Goal: Navigation & Orientation: Find specific page/section

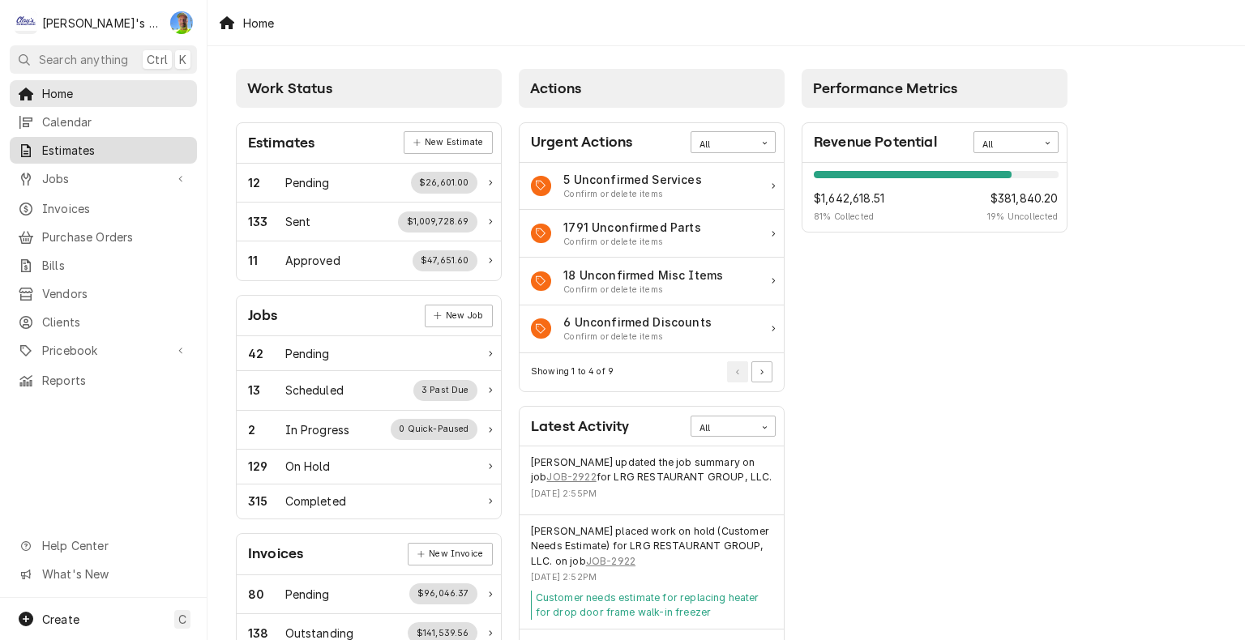
click at [65, 144] on span "Estimates" at bounding box center [115, 150] width 147 height 17
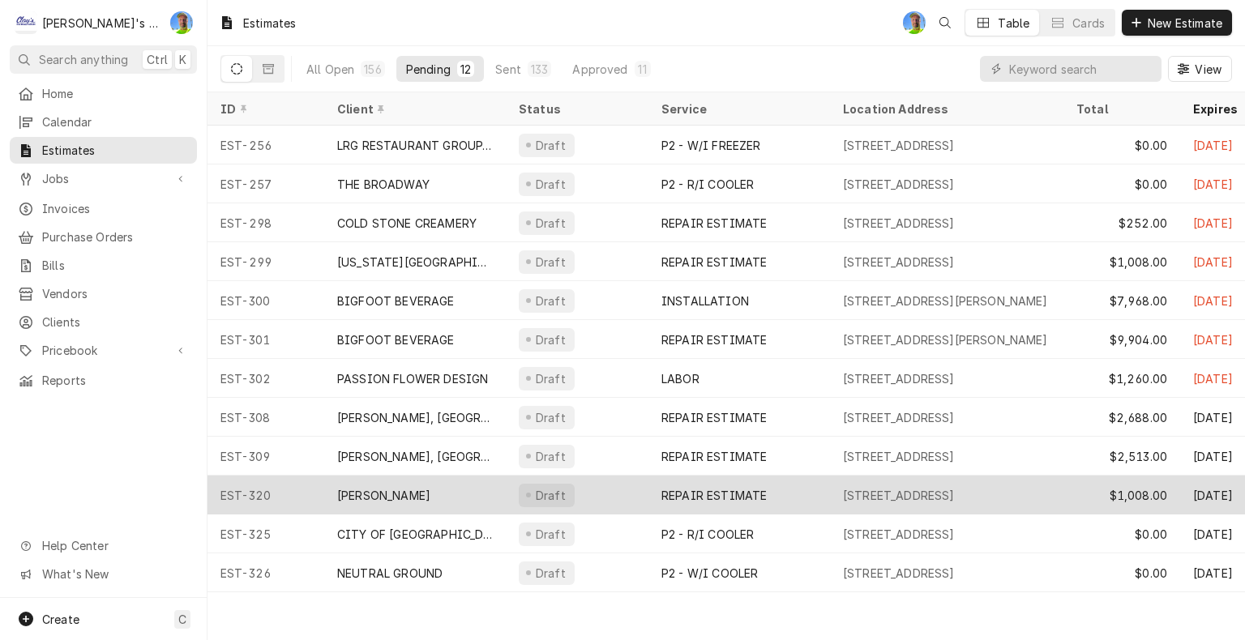
click at [875, 501] on div "1580 COBURG RD, EUGENE, OR 97401" at bounding box center [946, 495] width 233 height 39
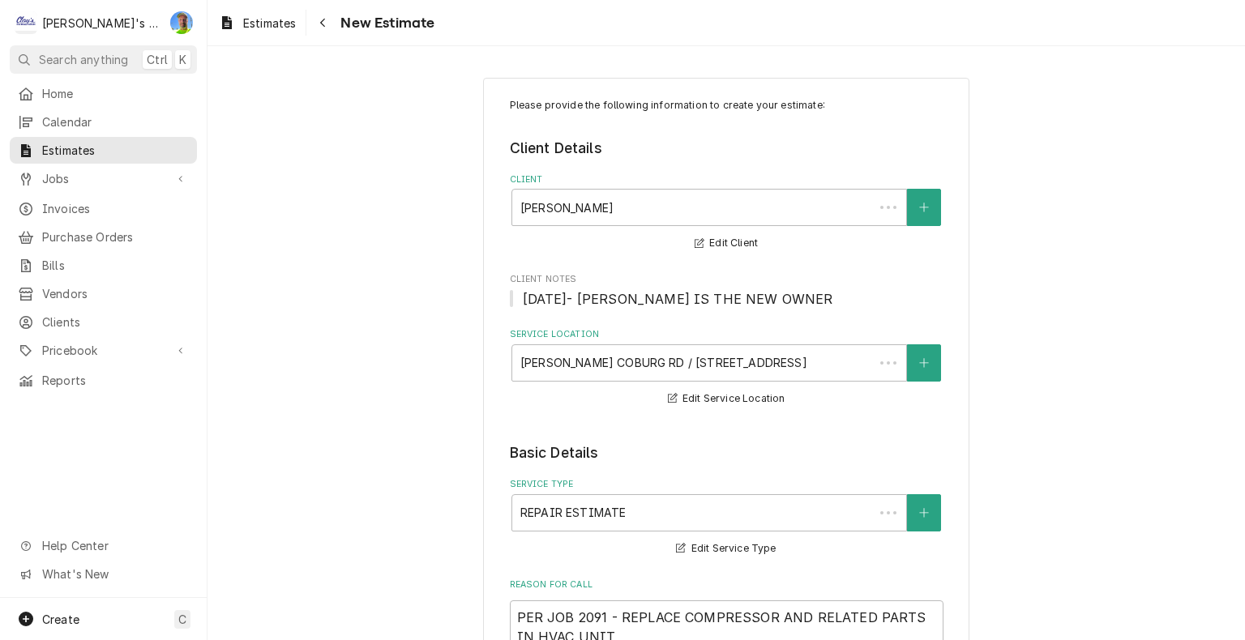
type textarea "x"
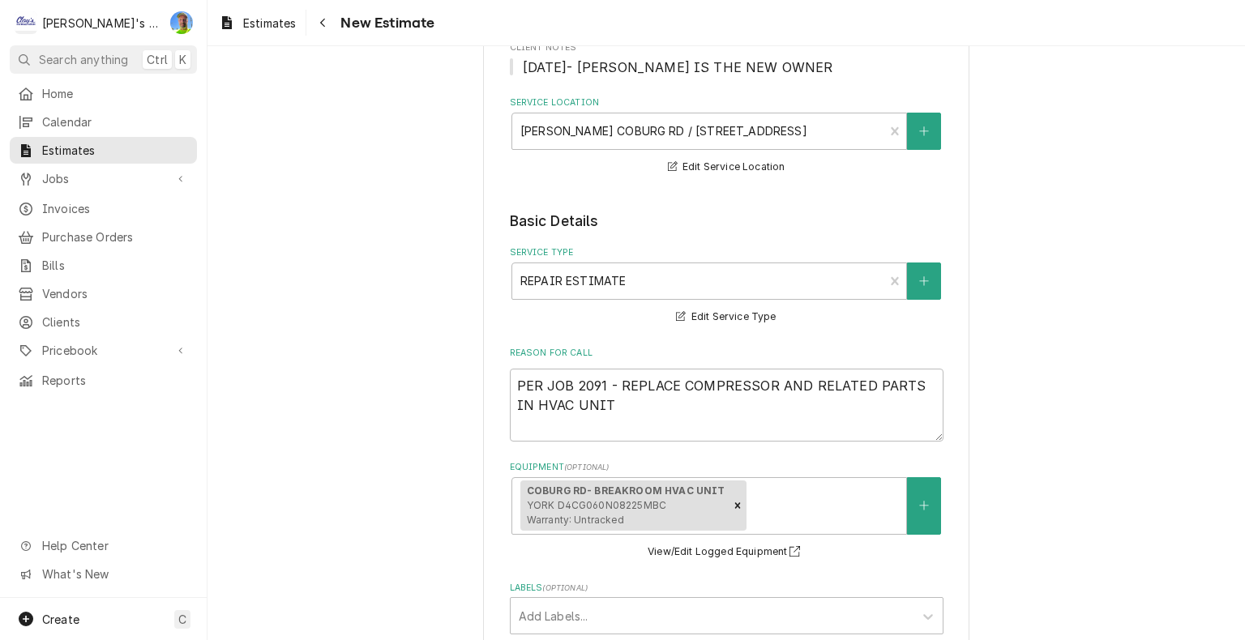
scroll to position [243, 0]
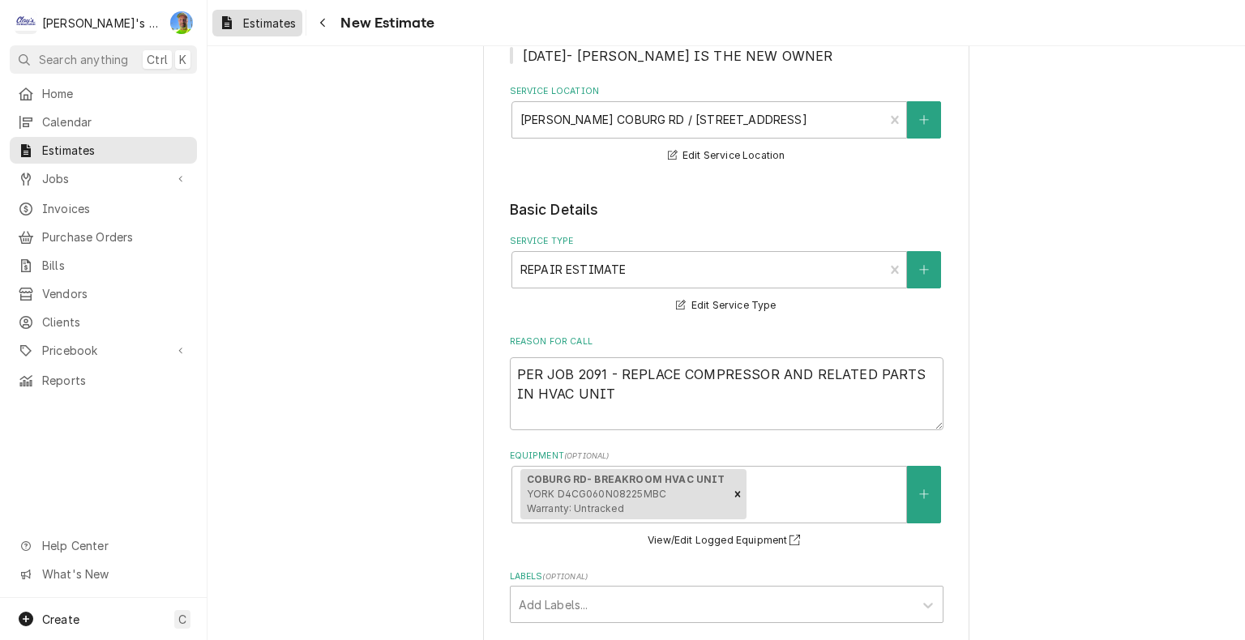
click at [282, 25] on span "Estimates" at bounding box center [269, 23] width 53 height 17
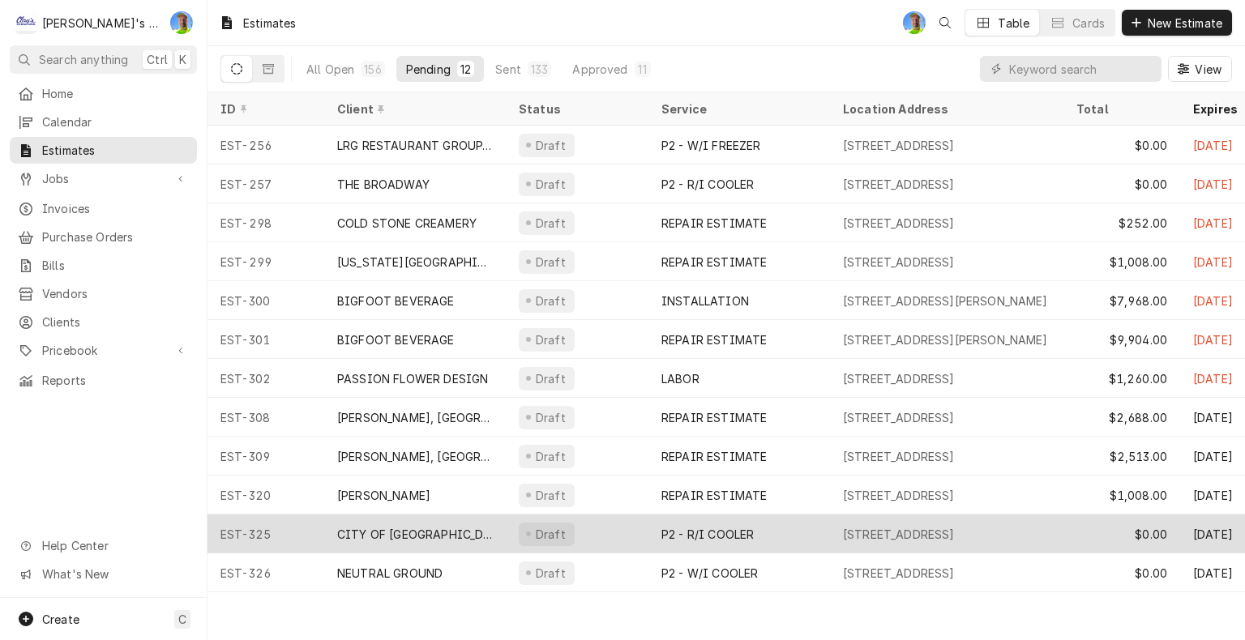
click at [839, 527] on div "410 RIVER AVE, EUGENE, OR 97404" at bounding box center [946, 534] width 233 height 39
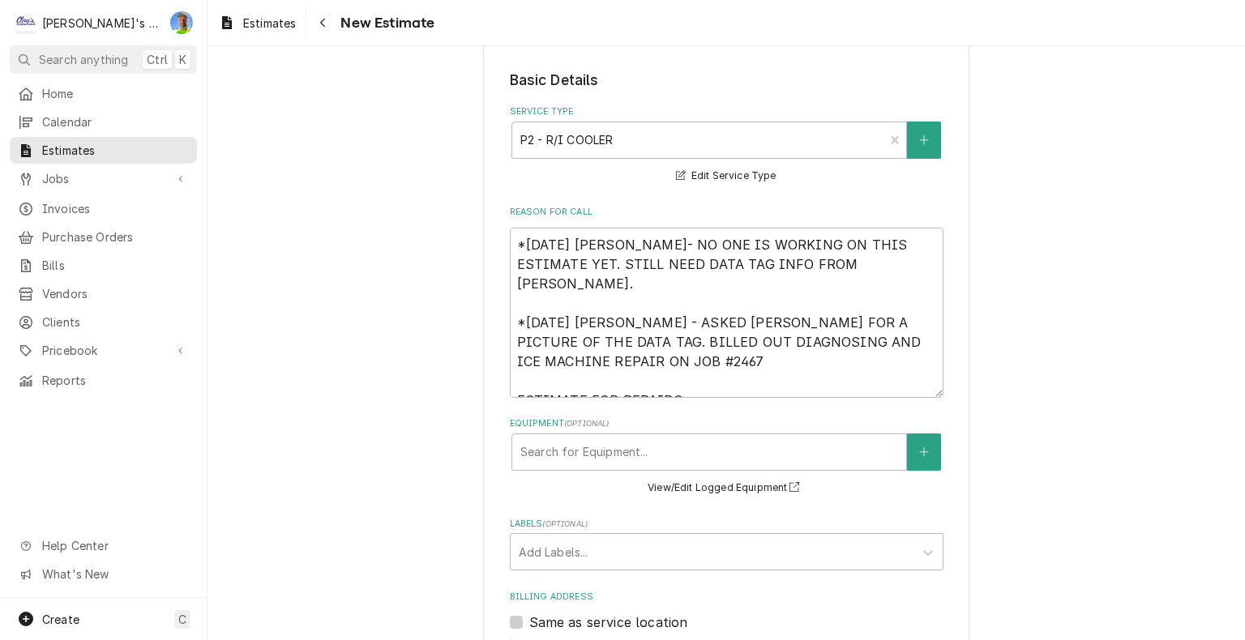
scroll to position [324, 0]
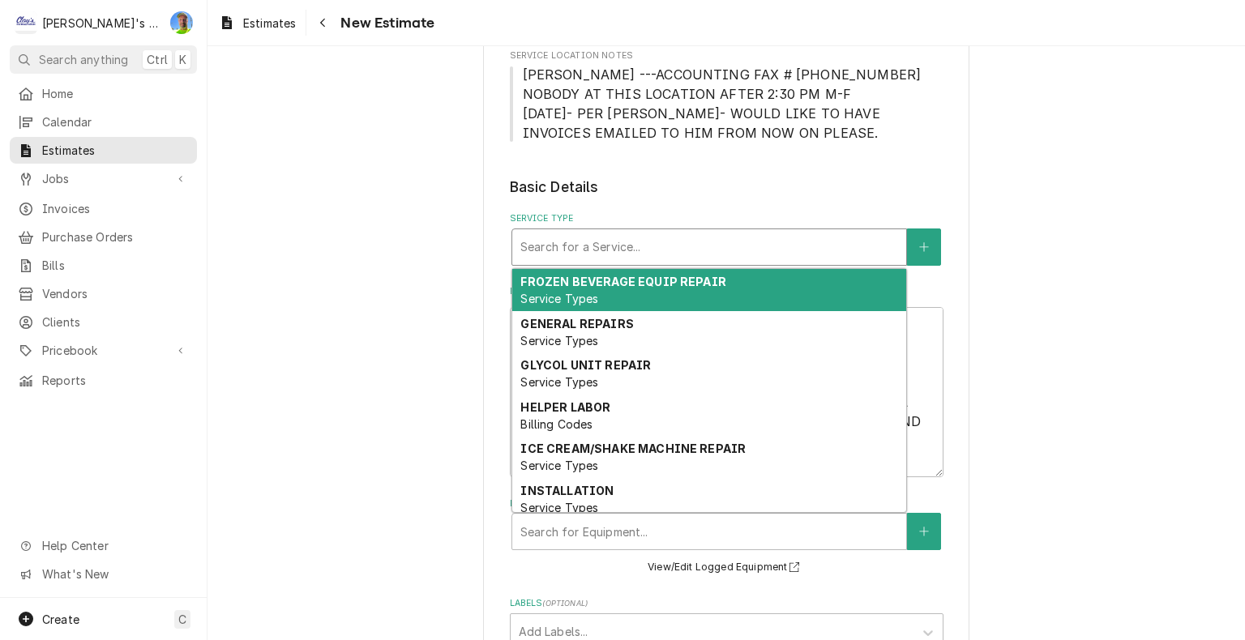
click at [761, 236] on div "Service Type" at bounding box center [709, 247] width 378 height 29
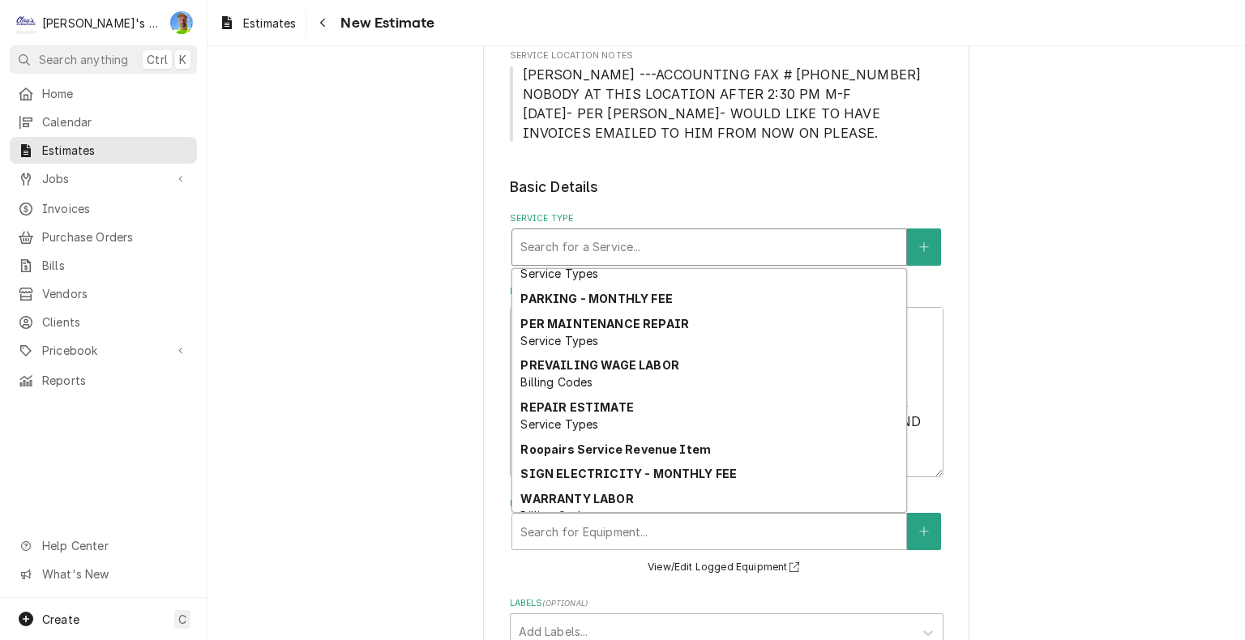
scroll to position [1212, 0]
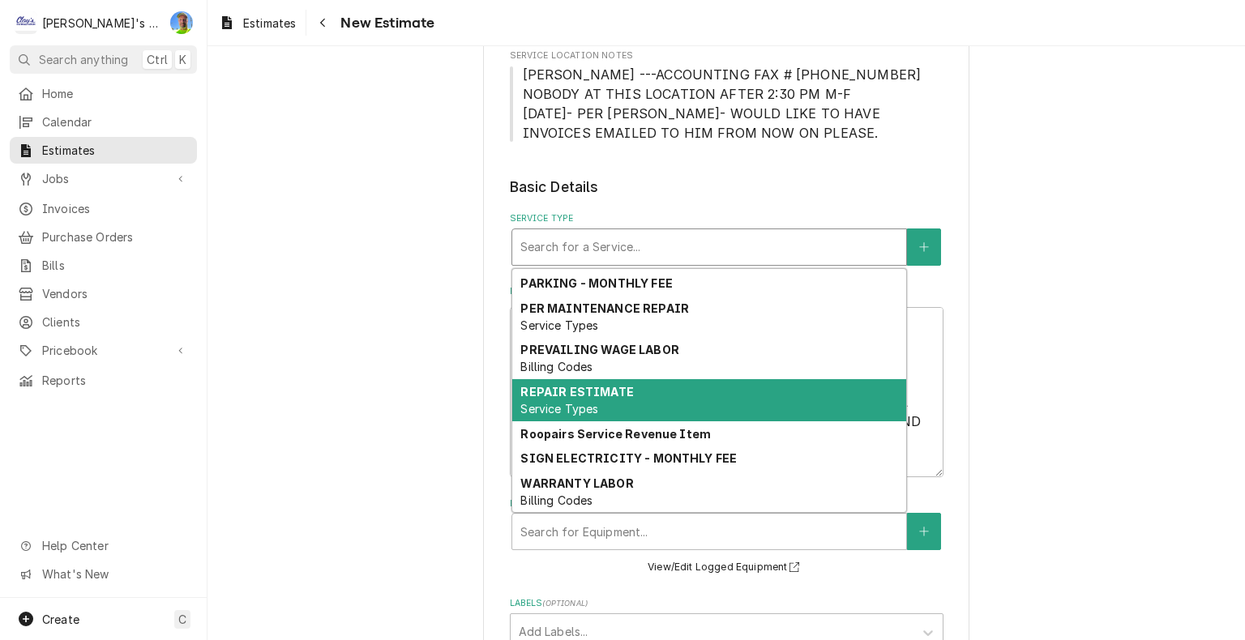
click at [743, 389] on div "REPAIR ESTIMATE Service Types" at bounding box center [709, 400] width 394 height 42
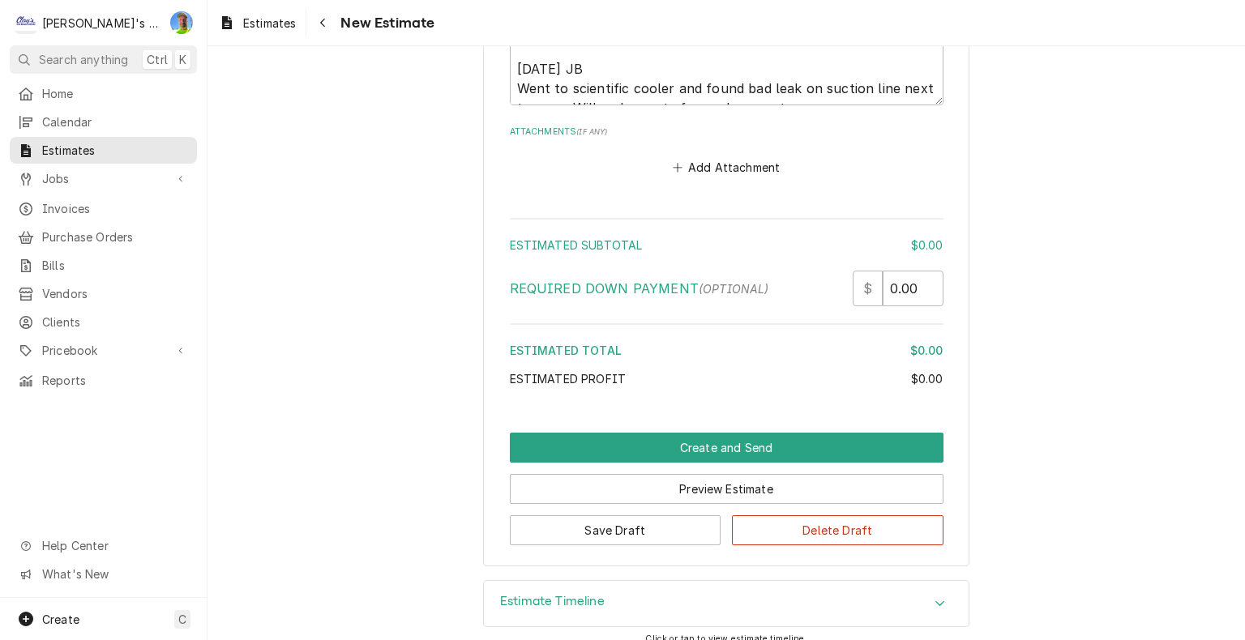
scroll to position [2265, 0]
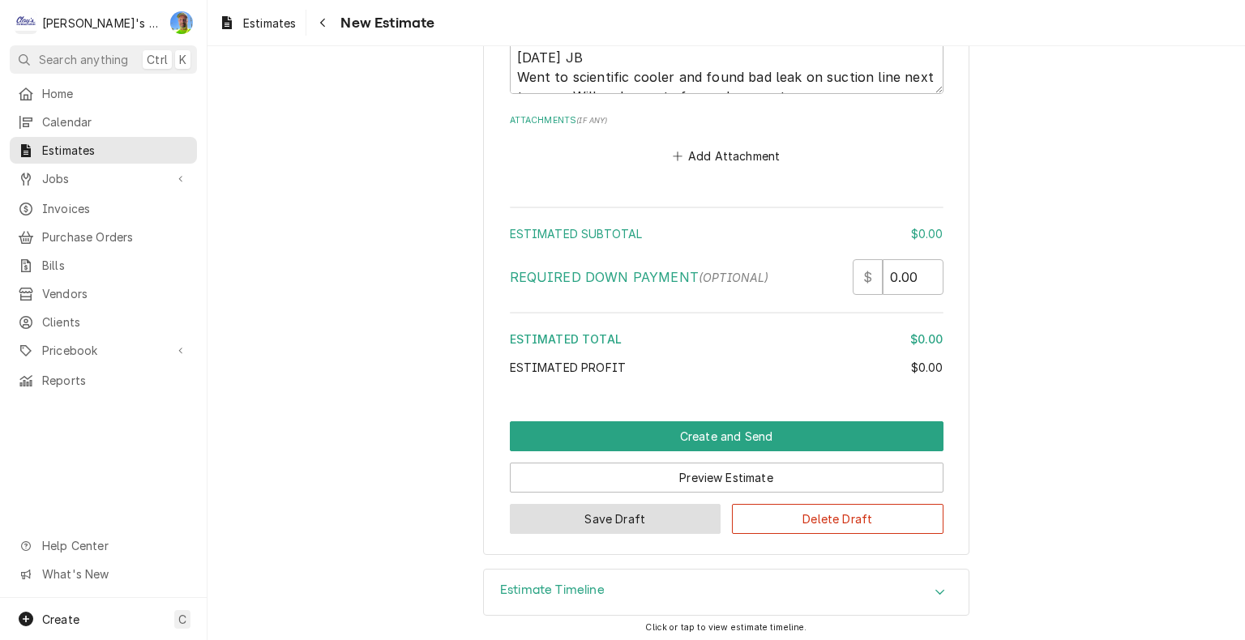
click at [589, 523] on button "Save Draft" at bounding box center [616, 519] width 212 height 30
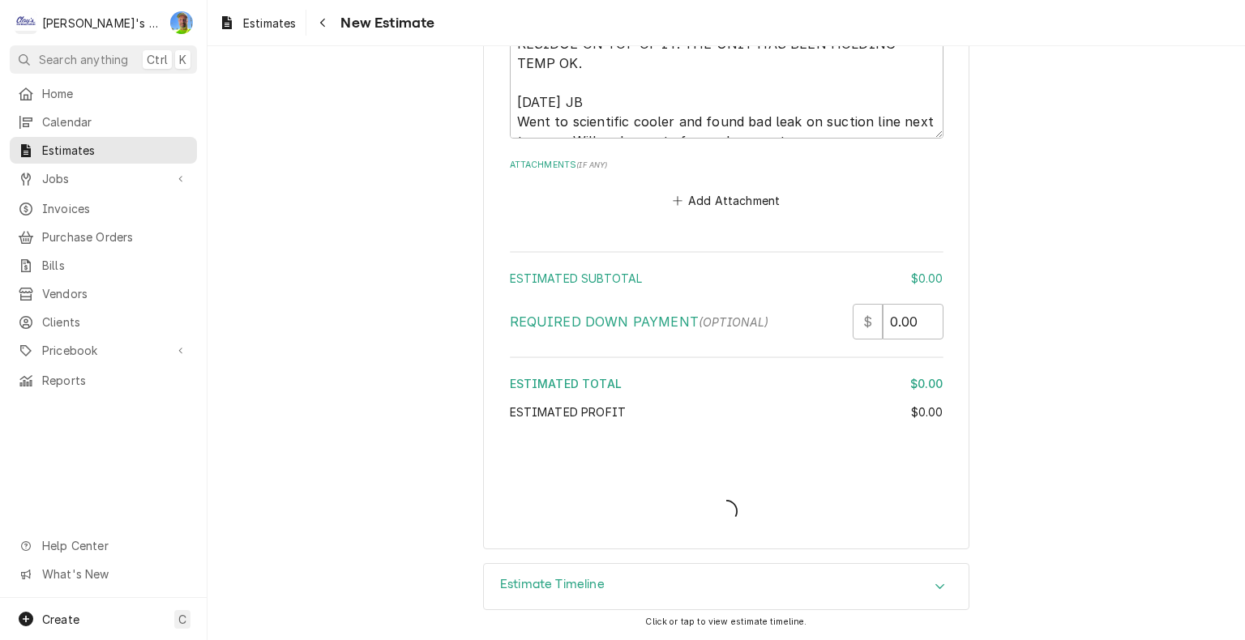
scroll to position [2215, 0]
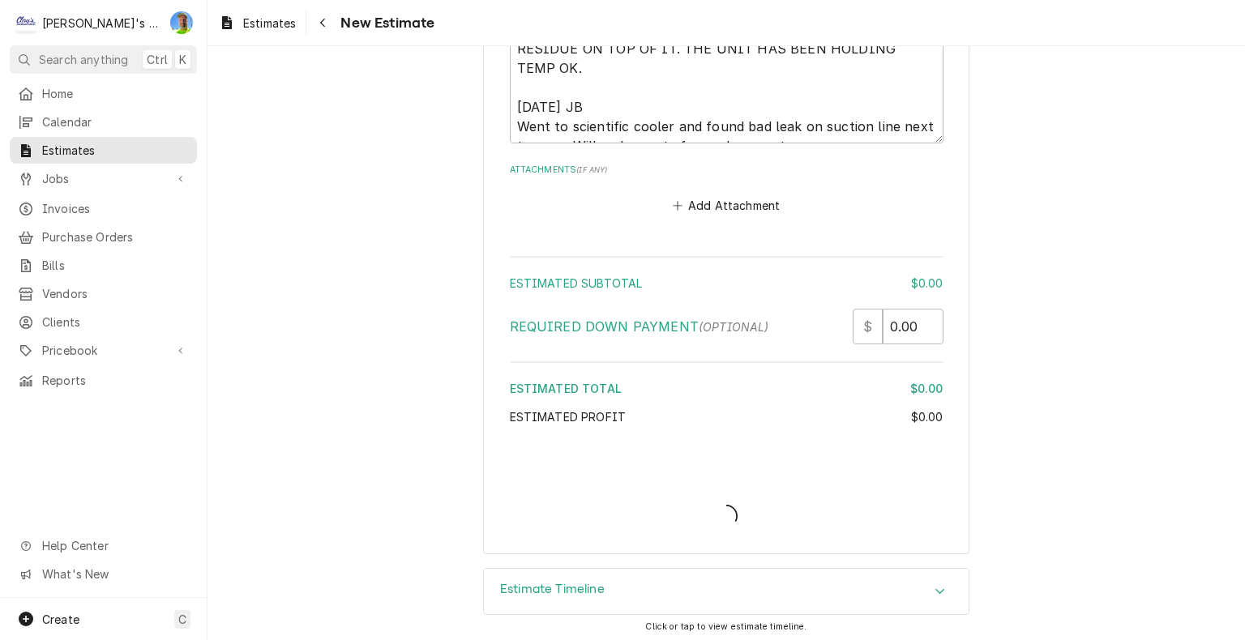
type textarea "x"
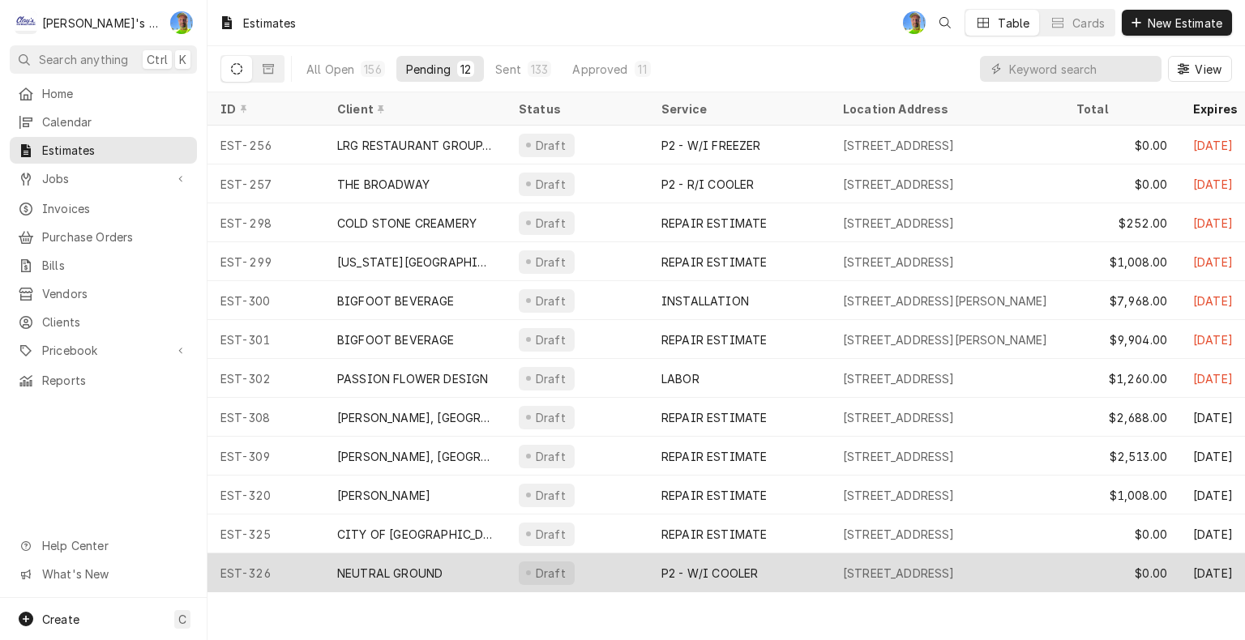
click at [772, 567] on div "P2 - W/I COOLER" at bounding box center [739, 573] width 182 height 39
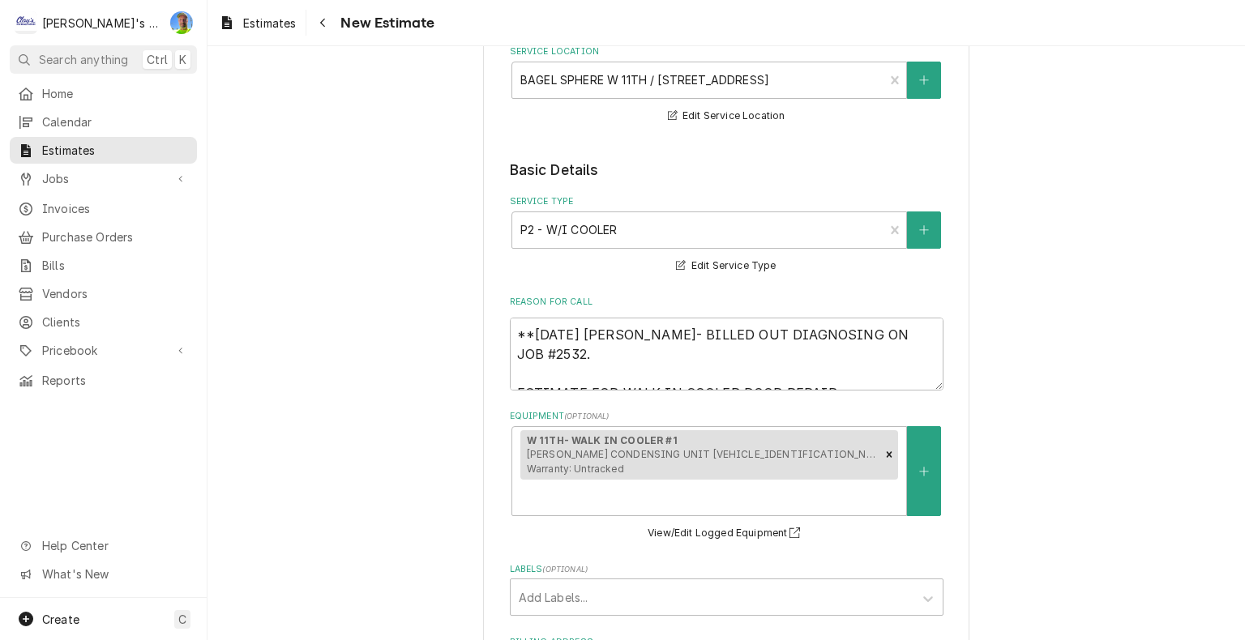
scroll to position [243, 0]
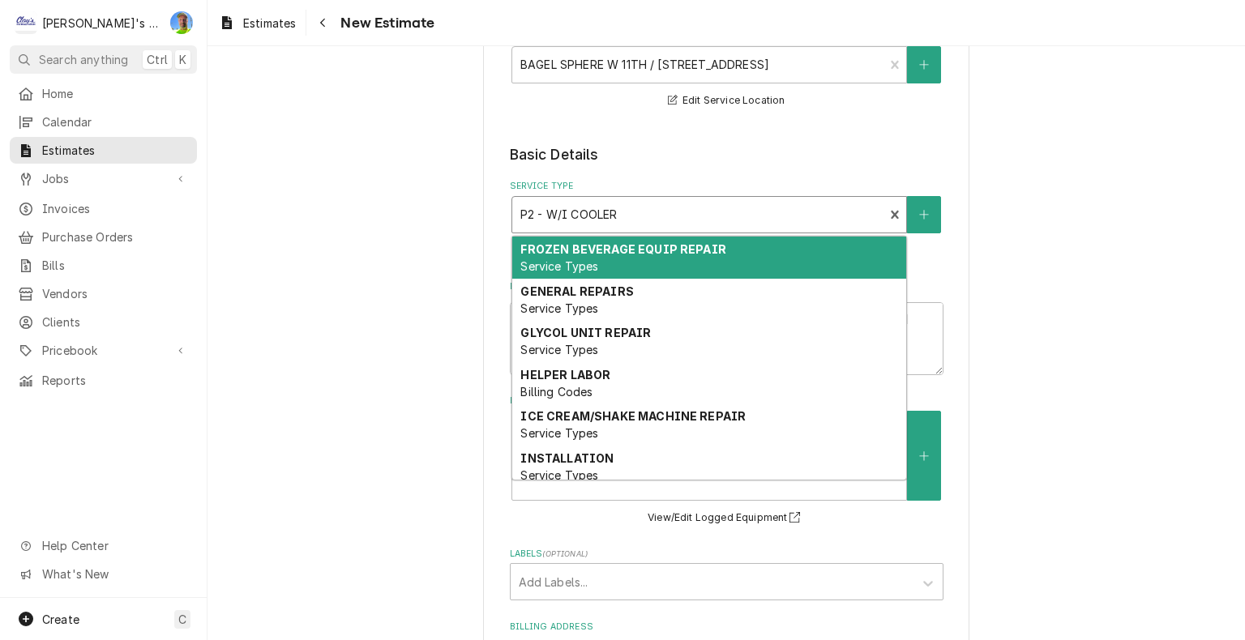
click at [648, 209] on div "Service Type" at bounding box center [698, 214] width 356 height 29
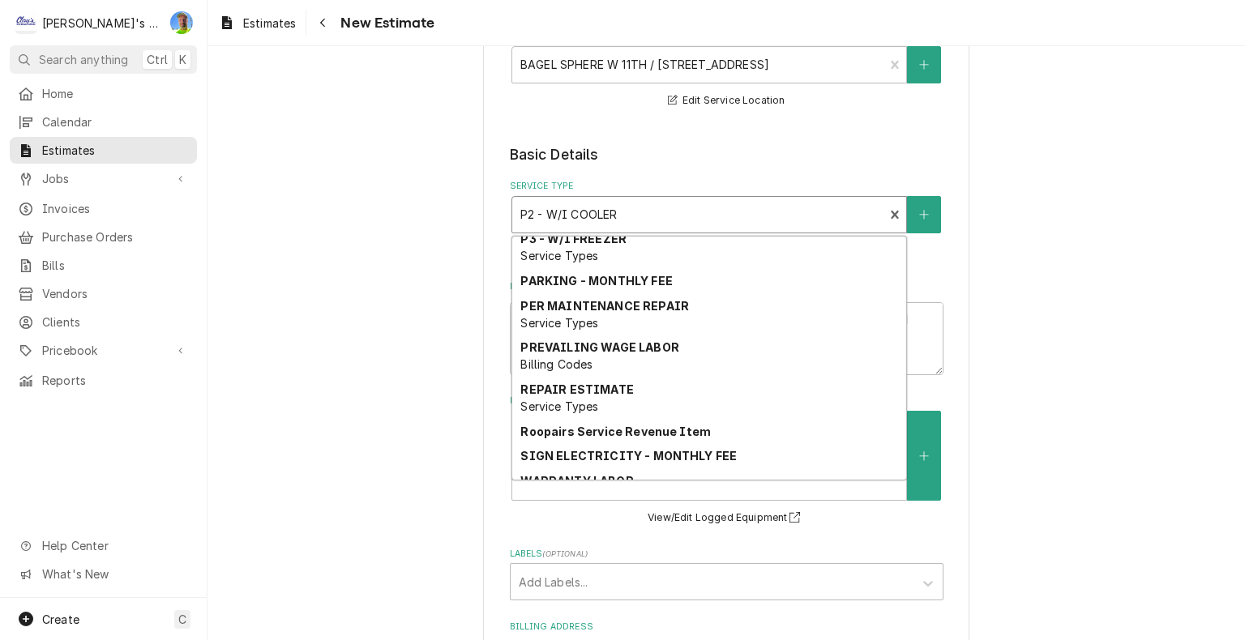
scroll to position [1212, 0]
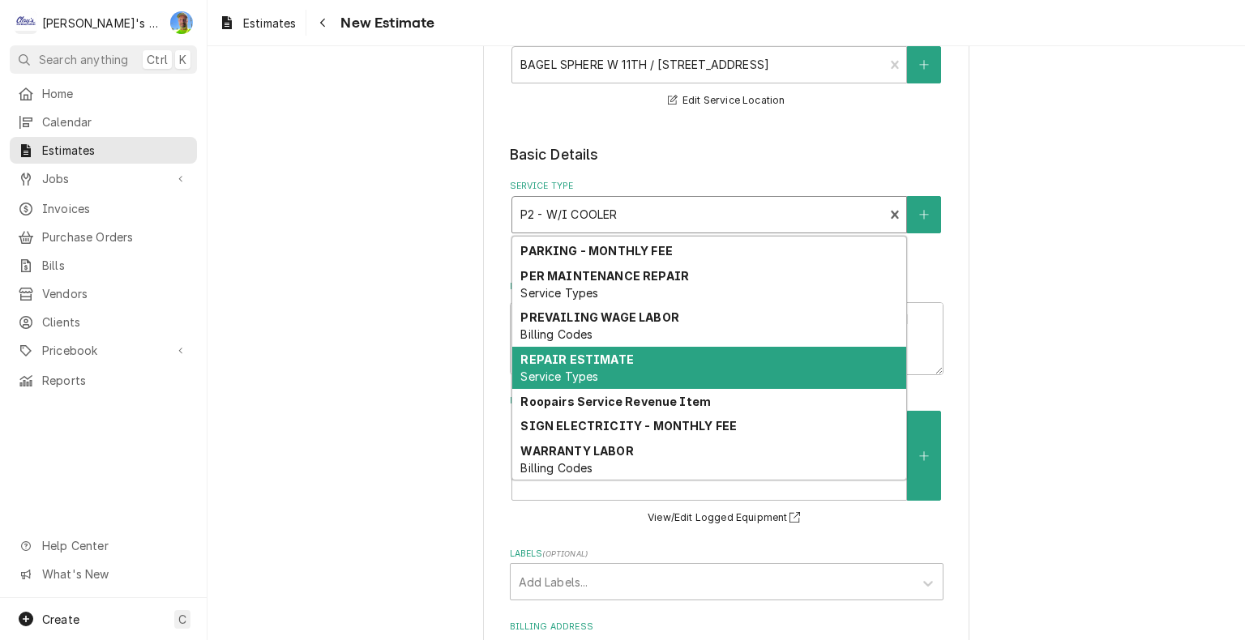
click at [684, 358] on div "REPAIR ESTIMATE Service Types" at bounding box center [709, 368] width 394 height 42
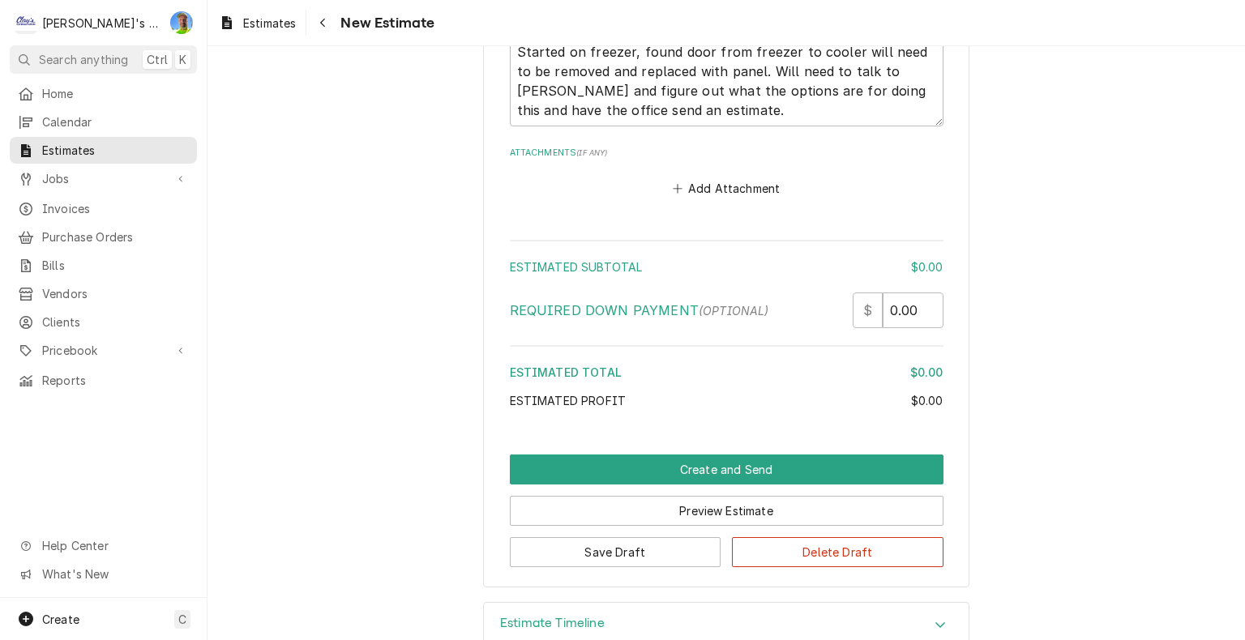
scroll to position [2153, 0]
click at [645, 537] on button "Save Draft" at bounding box center [616, 552] width 212 height 30
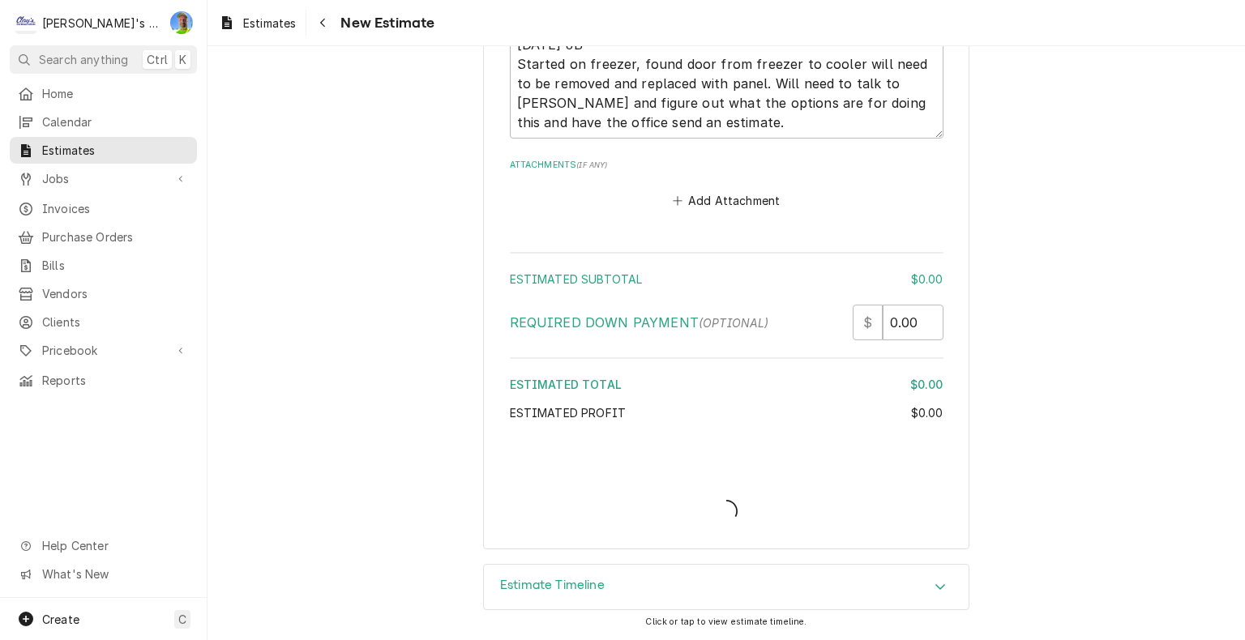
scroll to position [2104, 0]
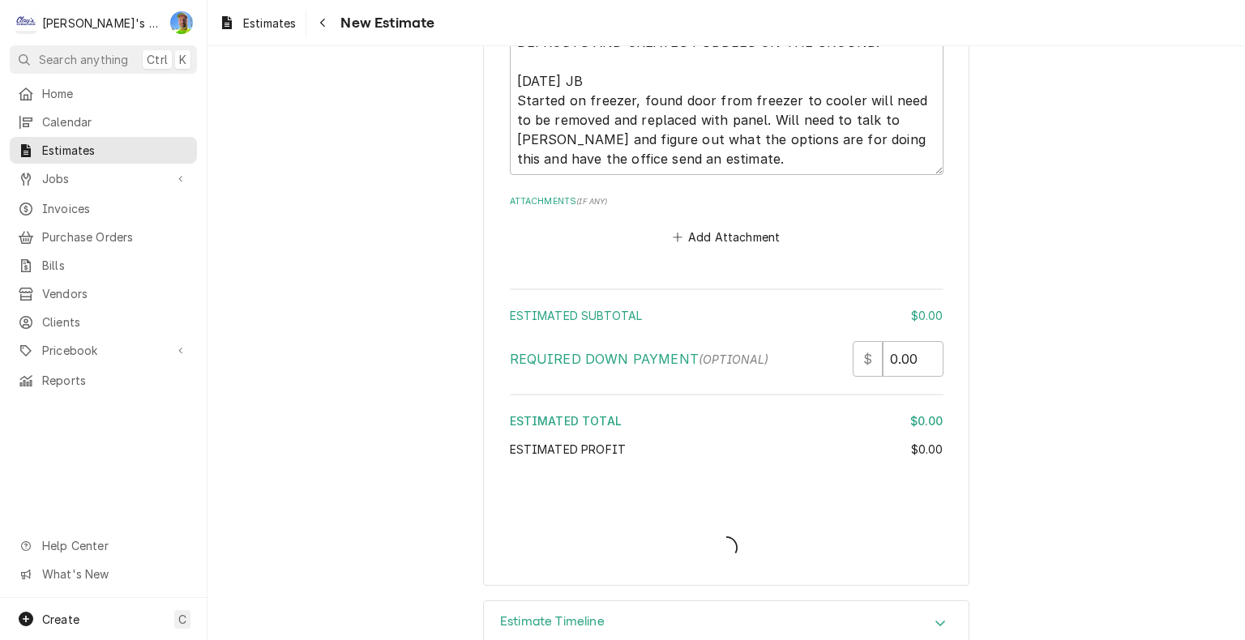
type textarea "x"
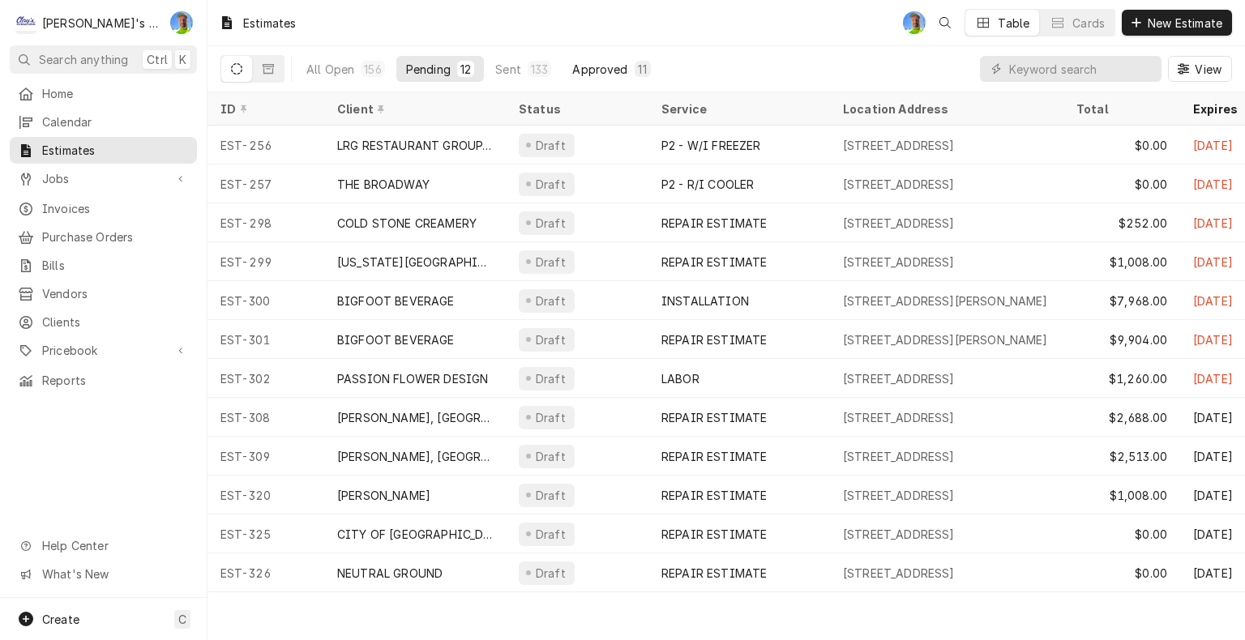
click at [580, 66] on div "Approved" at bounding box center [599, 69] width 55 height 17
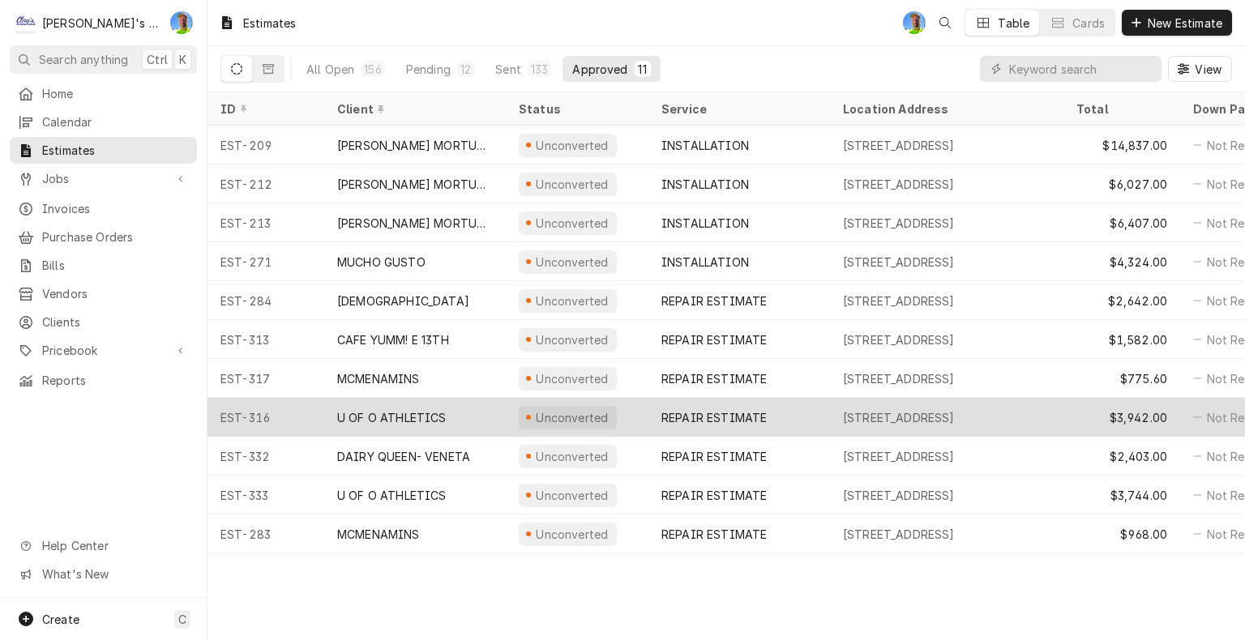
click at [793, 422] on div "REPAIR ESTIMATE" at bounding box center [739, 417] width 182 height 39
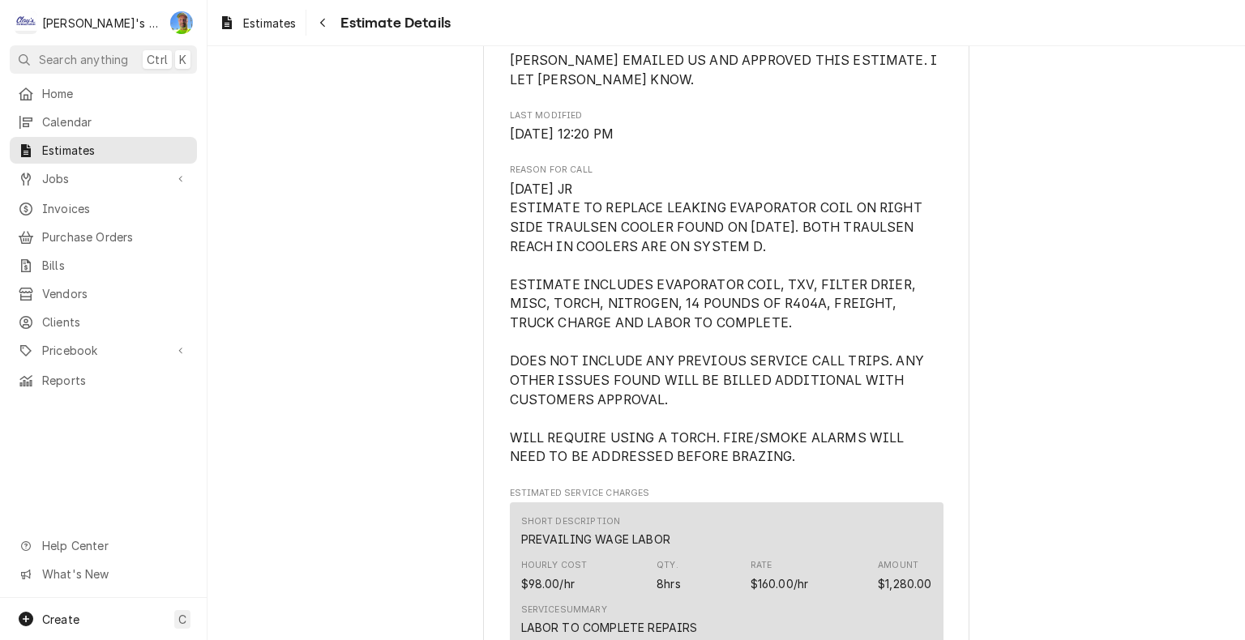
scroll to position [811, 0]
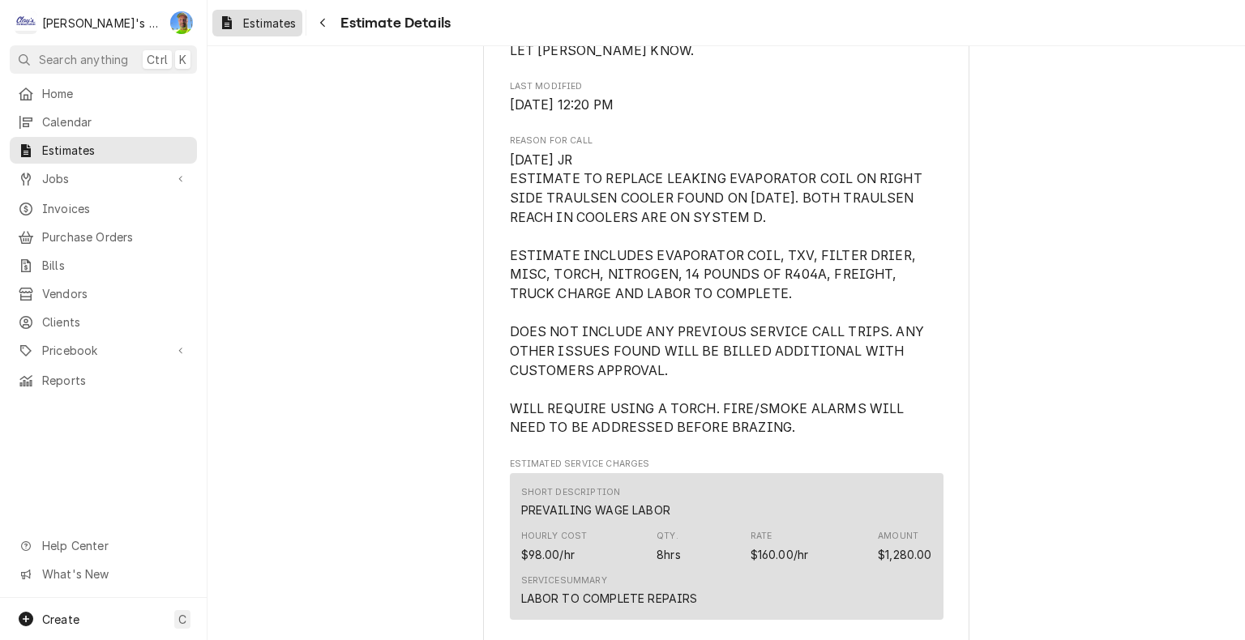
click at [263, 27] on span "Estimates" at bounding box center [269, 23] width 53 height 17
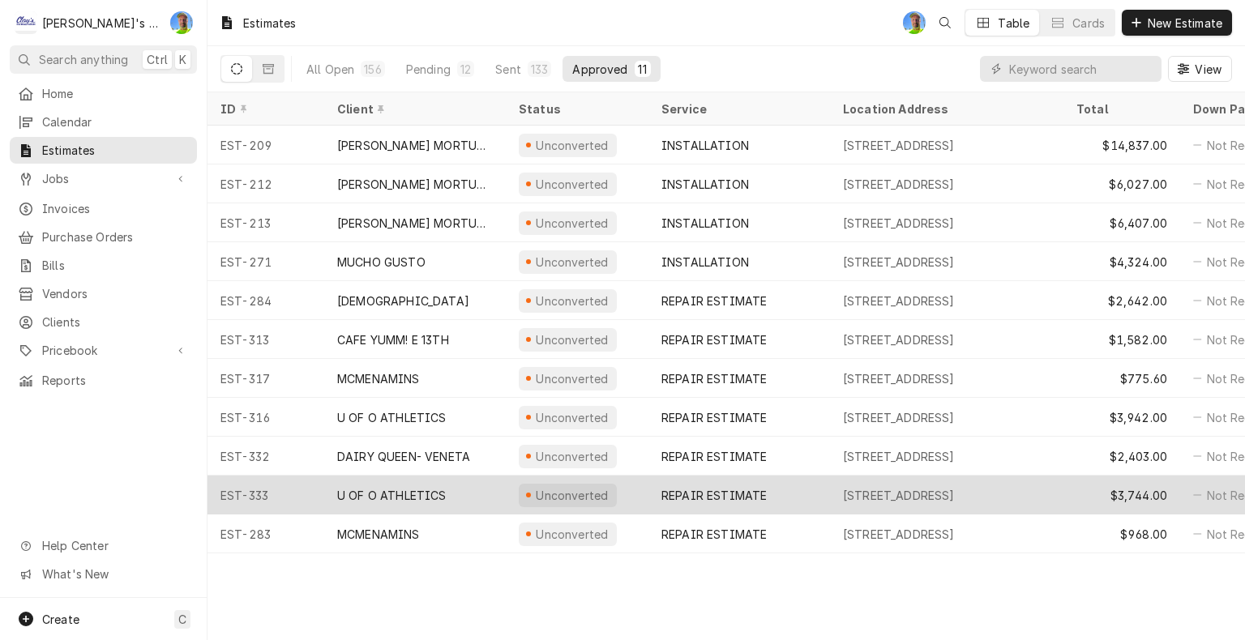
click at [764, 490] on div "REPAIR ESTIMATE" at bounding box center [713, 495] width 105 height 17
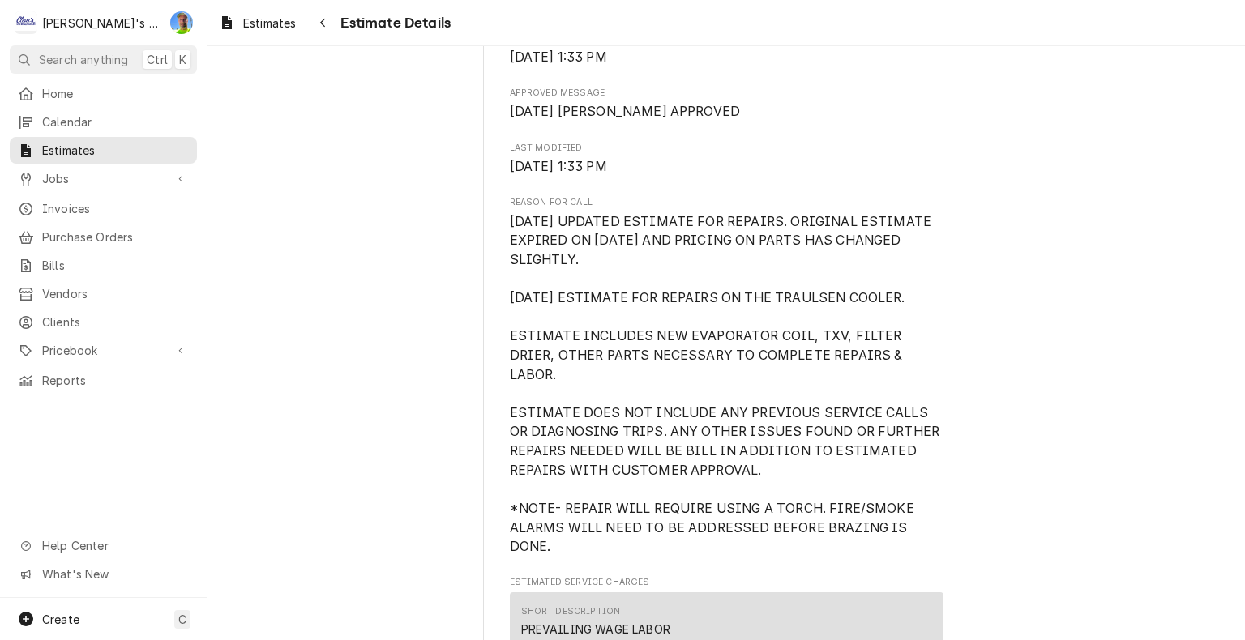
scroll to position [811, 0]
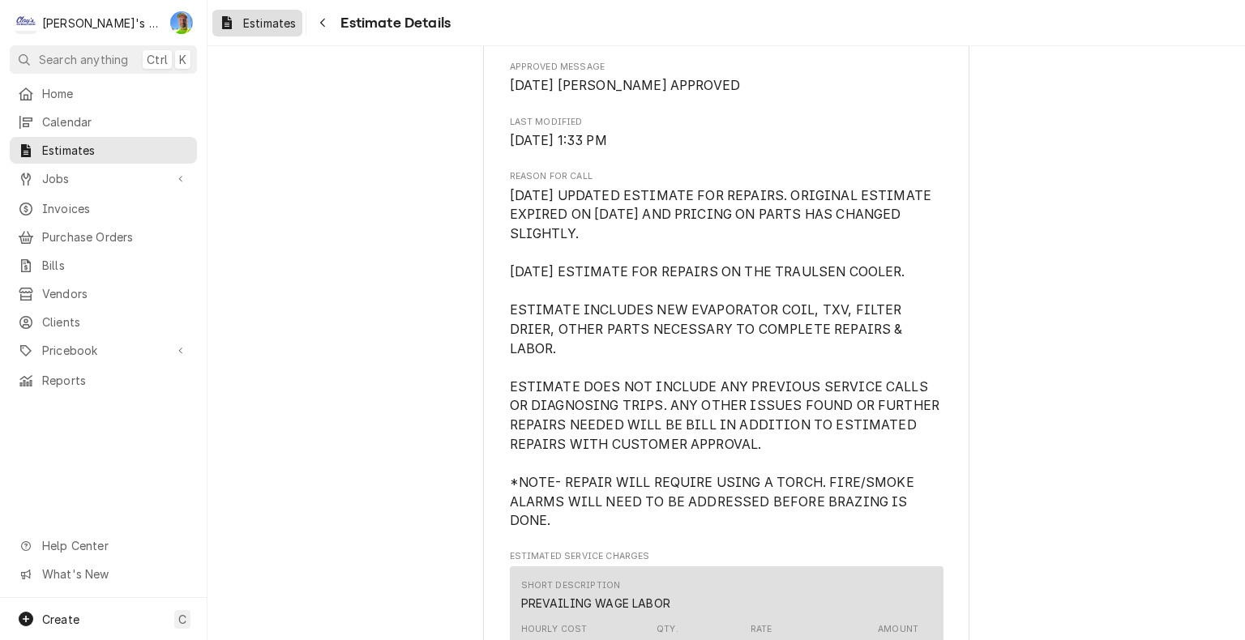
click at [263, 18] on span "Estimates" at bounding box center [269, 23] width 53 height 17
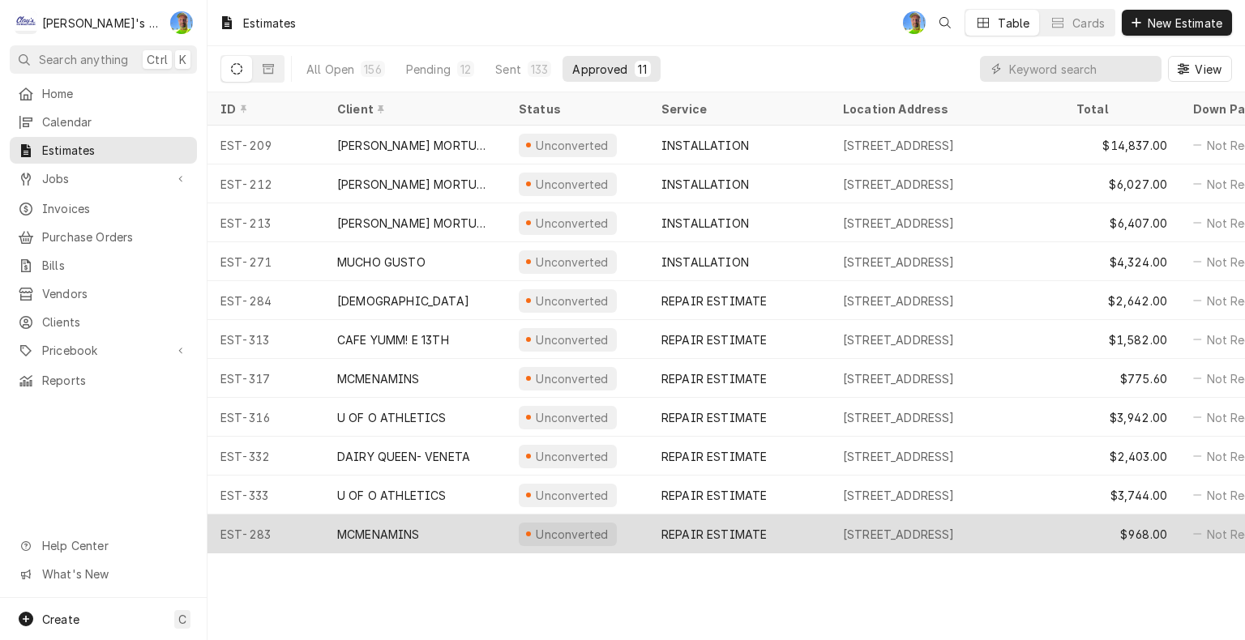
click at [905, 527] on div "[STREET_ADDRESS]" at bounding box center [899, 534] width 112 height 17
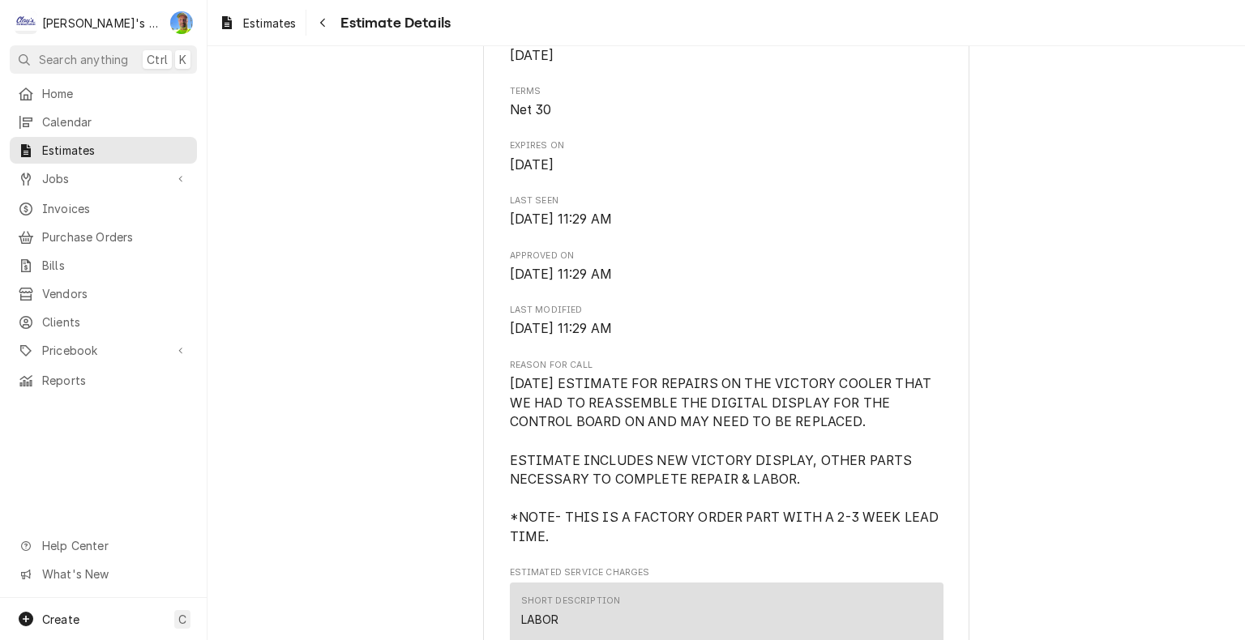
scroll to position [648, 0]
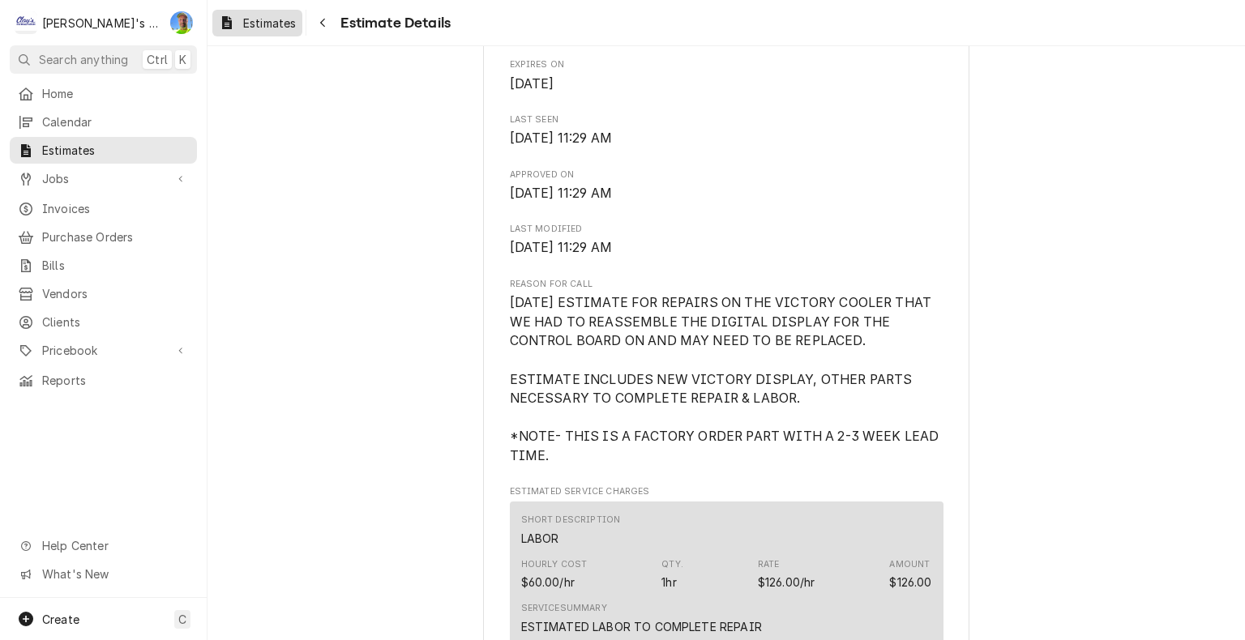
click at [279, 29] on span "Estimates" at bounding box center [269, 23] width 53 height 17
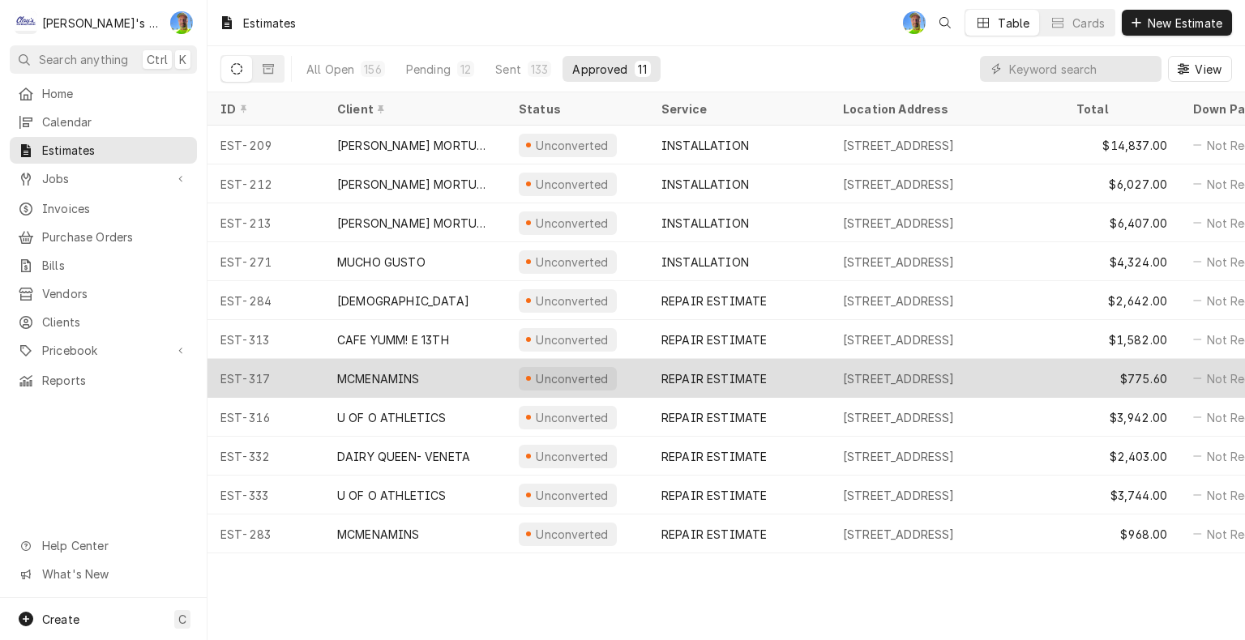
click at [843, 375] on div "[STREET_ADDRESS]" at bounding box center [899, 378] width 112 height 17
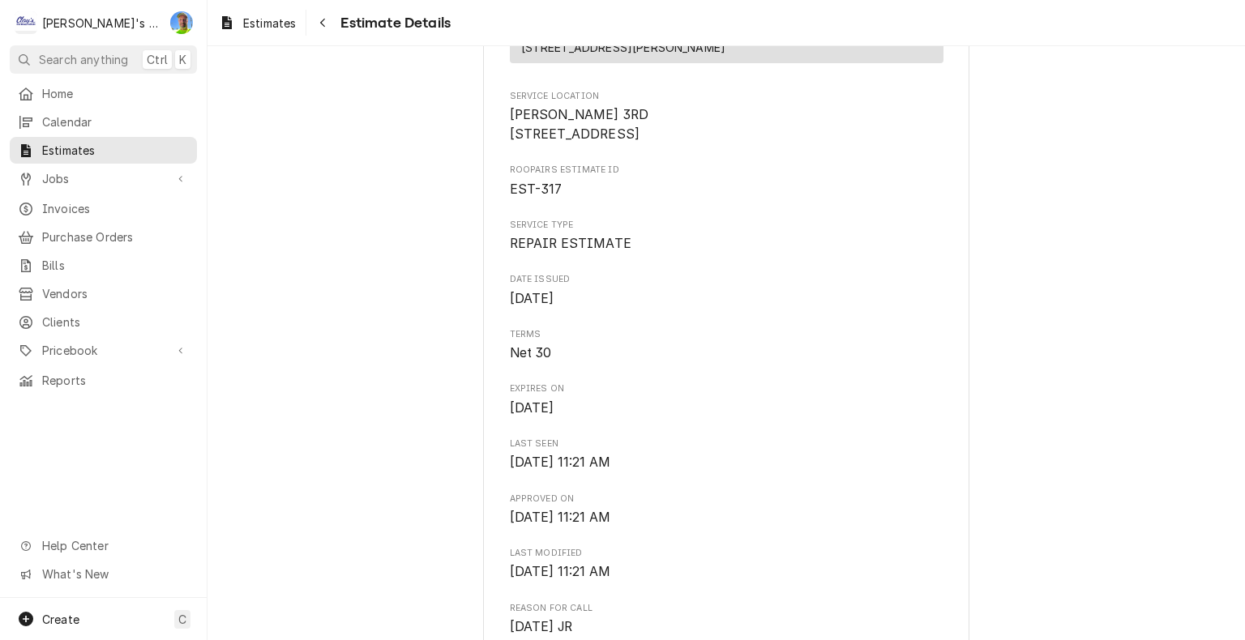
scroll to position [567, 0]
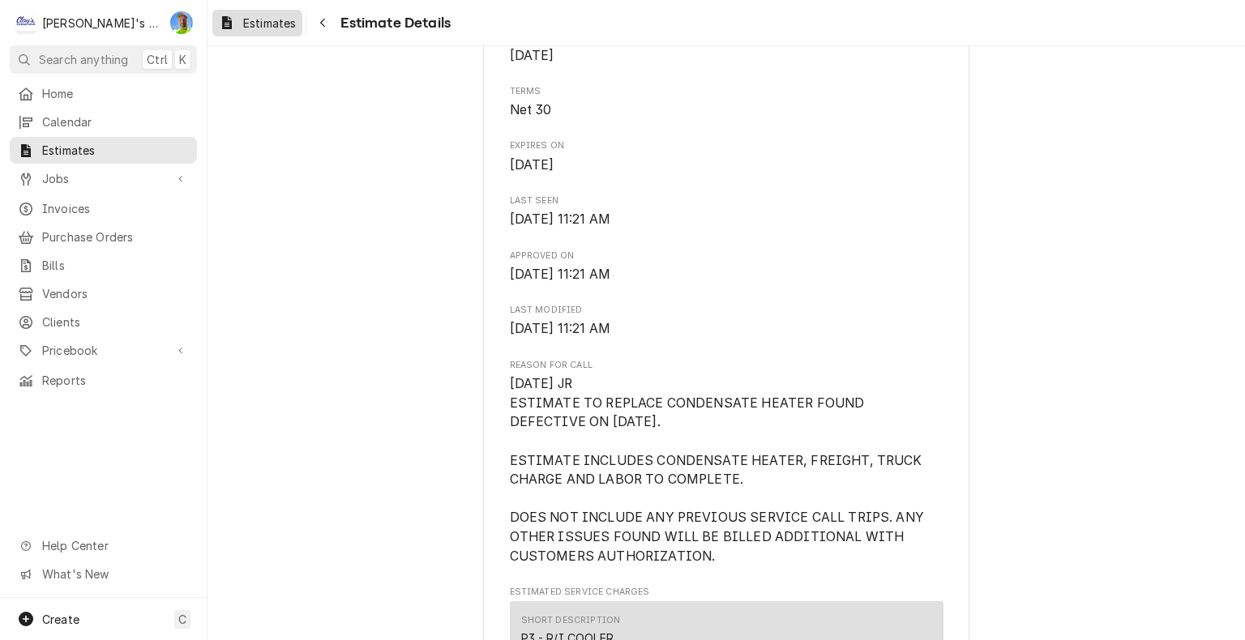
click at [253, 17] on span "Estimates" at bounding box center [269, 23] width 53 height 17
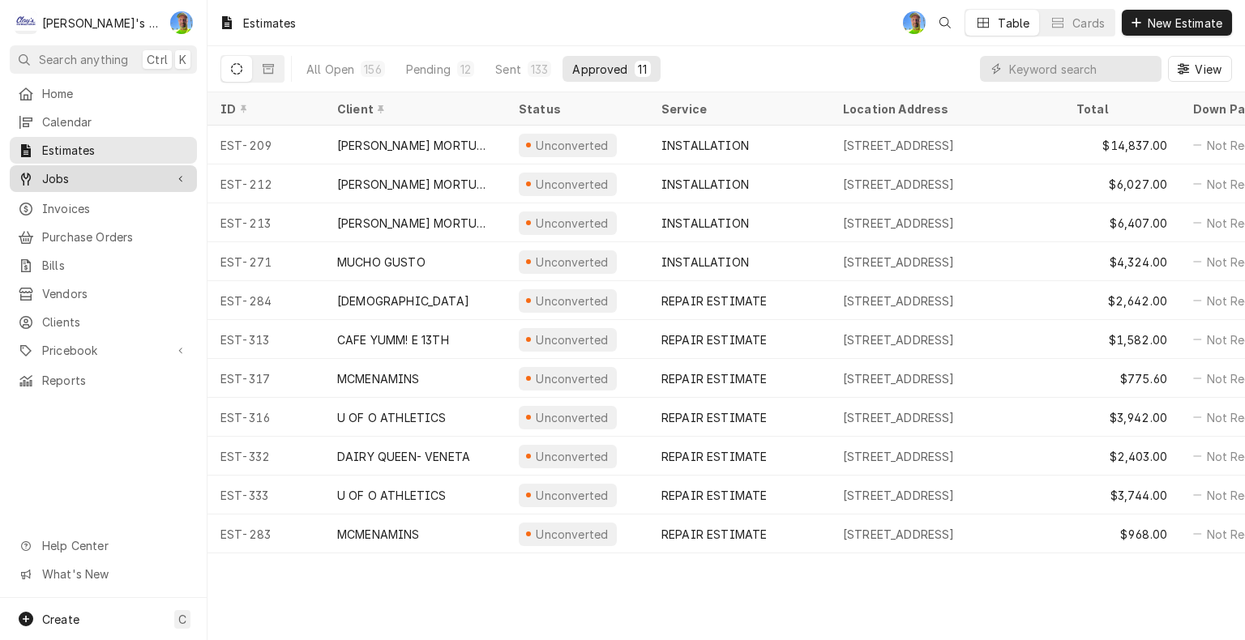
click at [44, 177] on span "Jobs" at bounding box center [103, 178] width 122 height 17
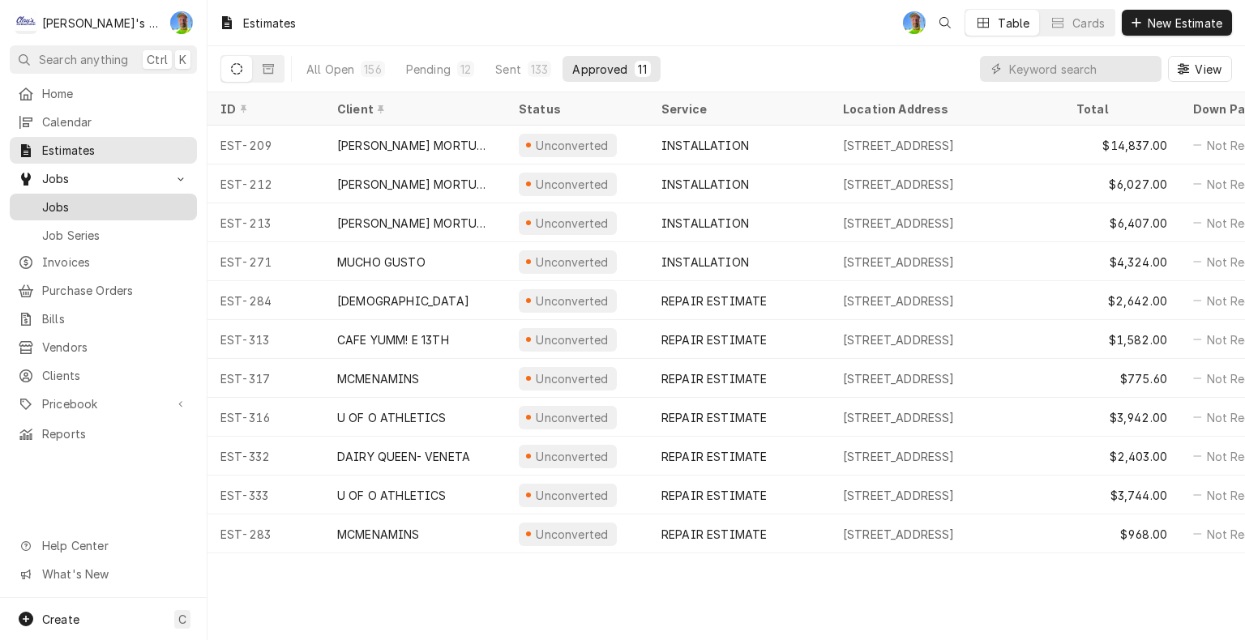
click at [58, 207] on span "Jobs" at bounding box center [115, 207] width 147 height 17
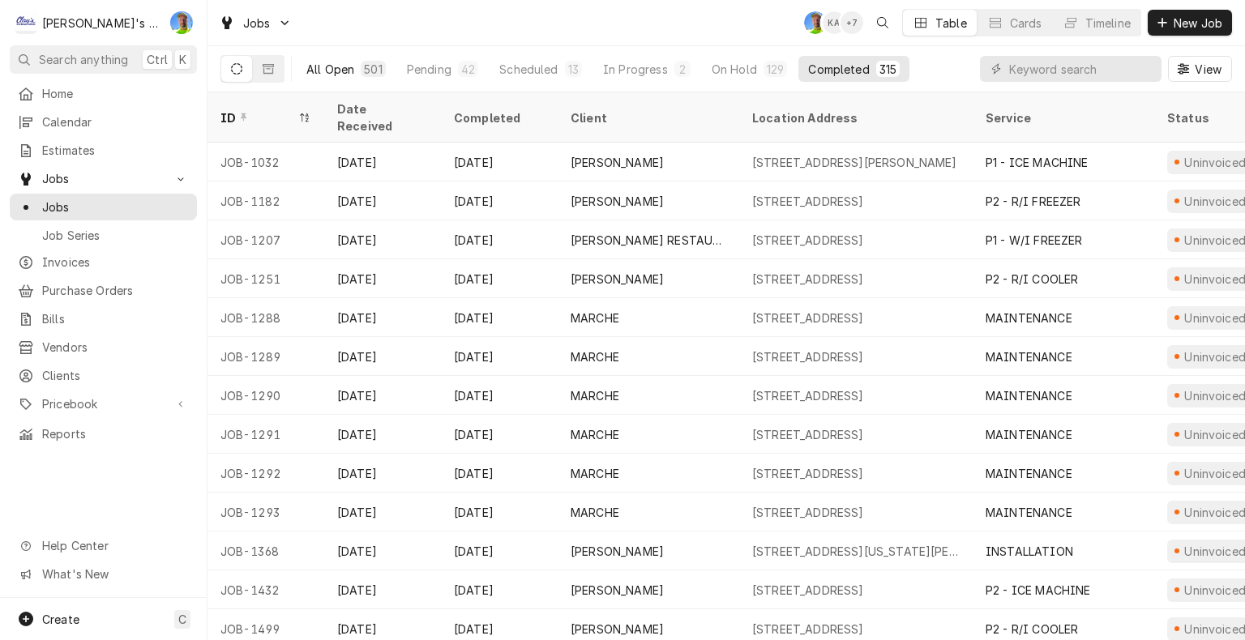
click at [331, 71] on div "All Open" at bounding box center [330, 69] width 48 height 17
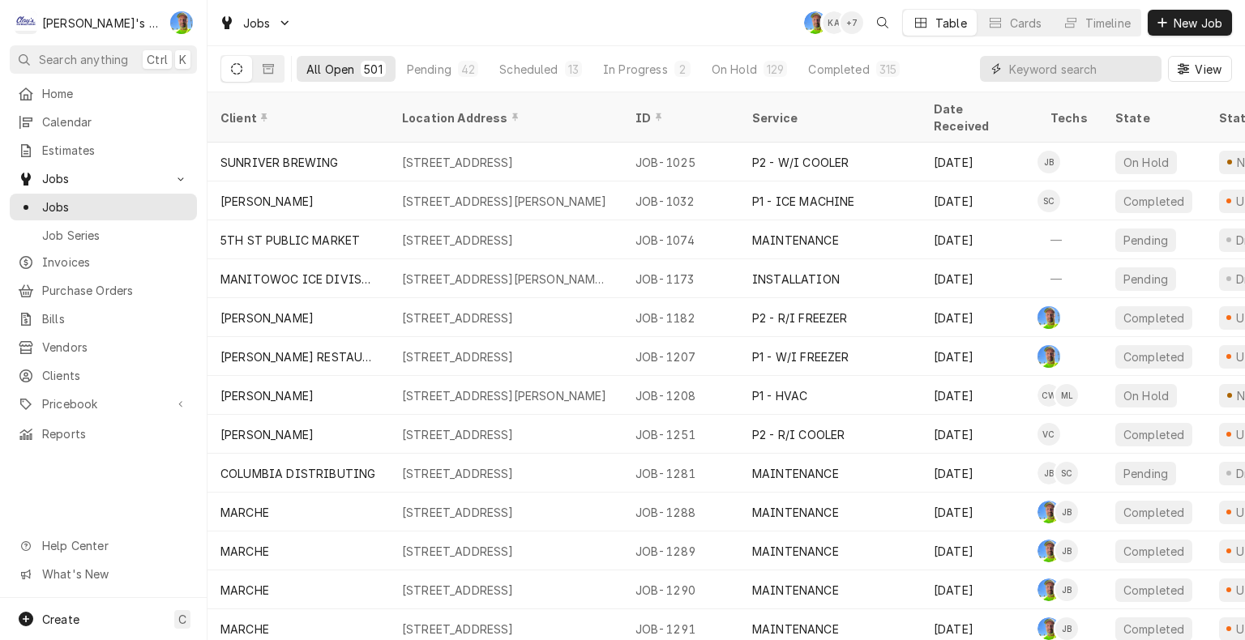
click at [1025, 61] on input "Dynamic Content Wrapper" at bounding box center [1081, 69] width 144 height 26
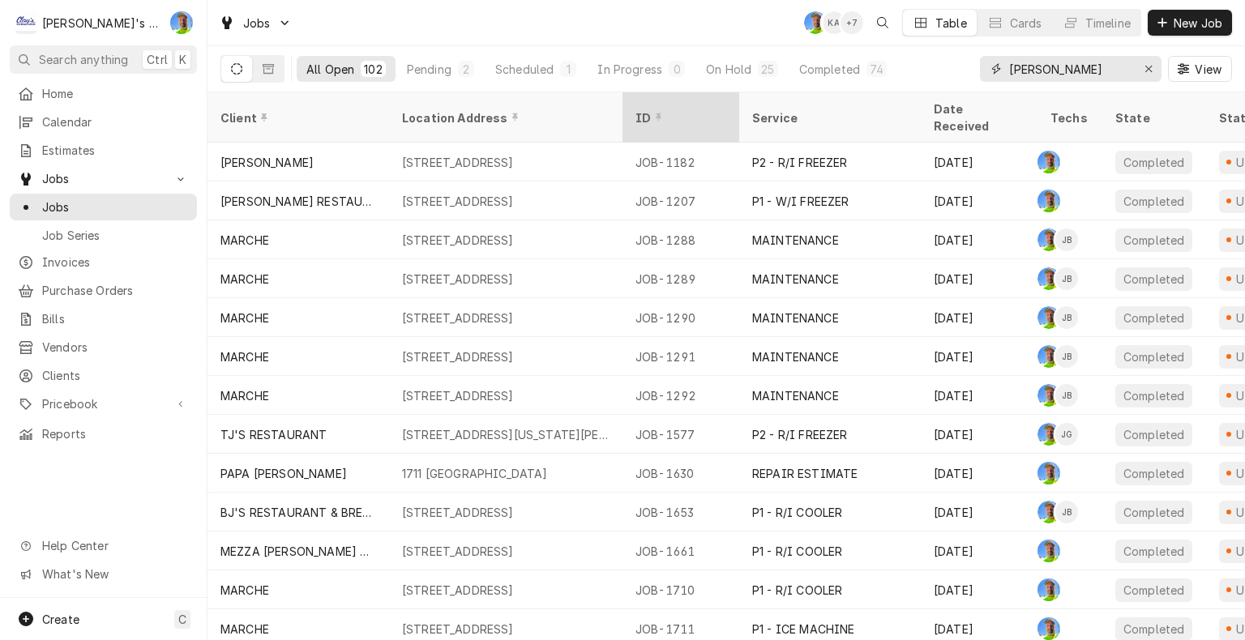
type input "[PERSON_NAME]"
click at [700, 113] on div "ID" at bounding box center [681, 118] width 110 height 44
click at [700, 113] on div "ID" at bounding box center [673, 117] width 75 height 17
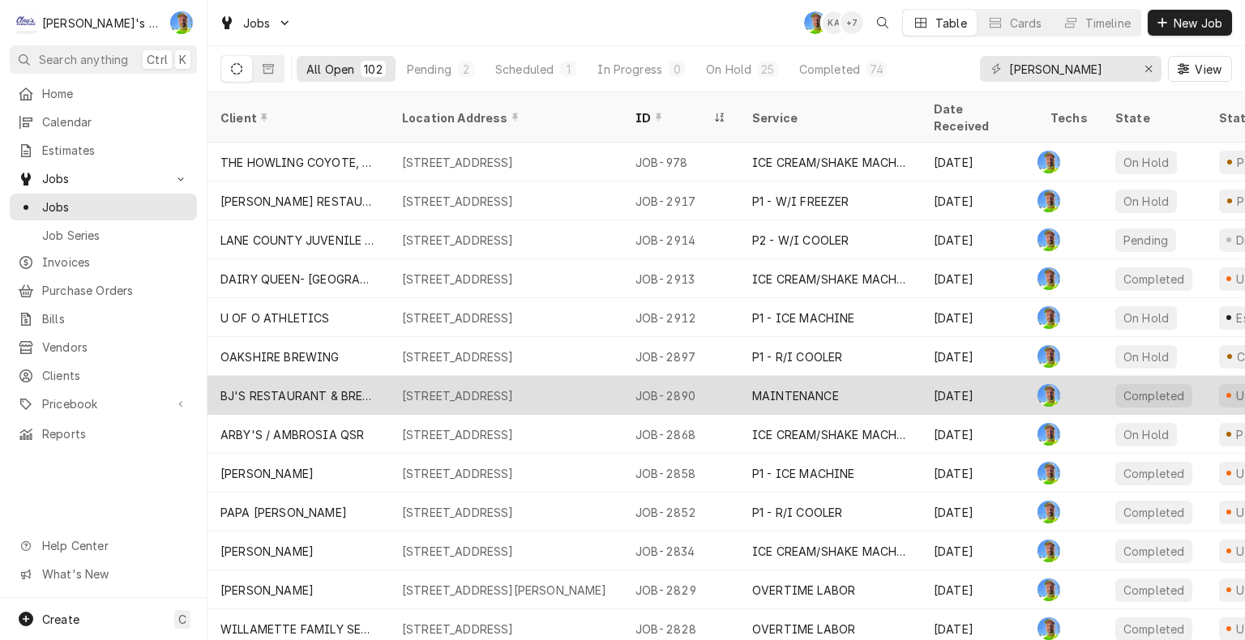
scroll to position [81, 0]
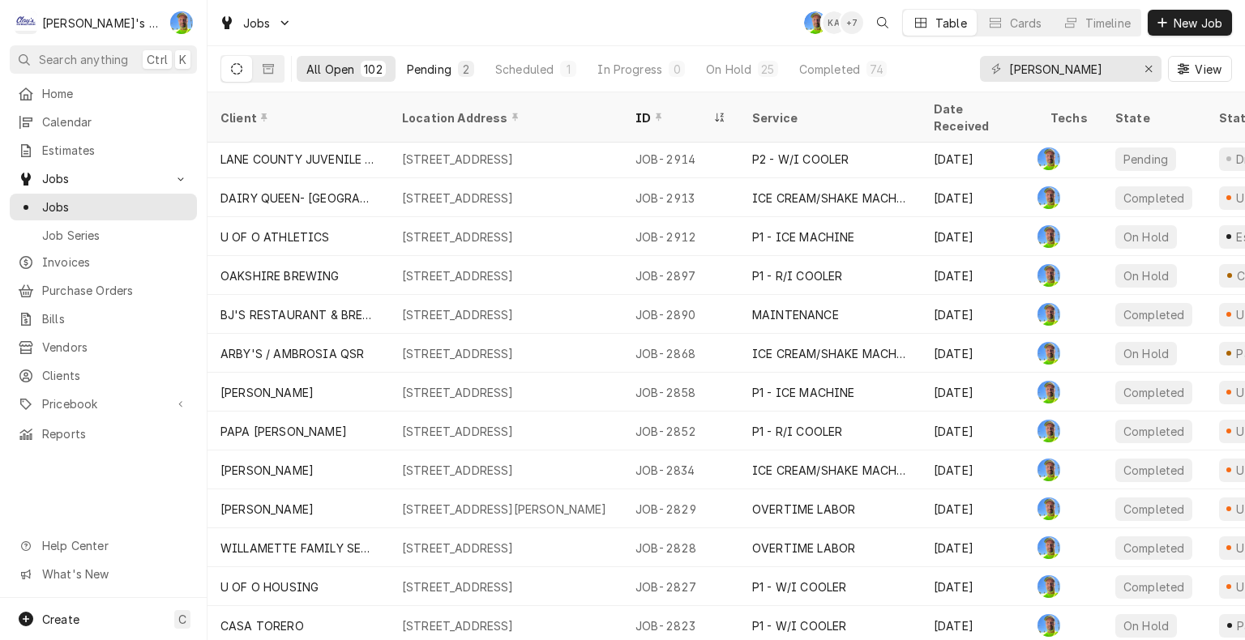
click at [430, 75] on div "Pending" at bounding box center [429, 69] width 45 height 17
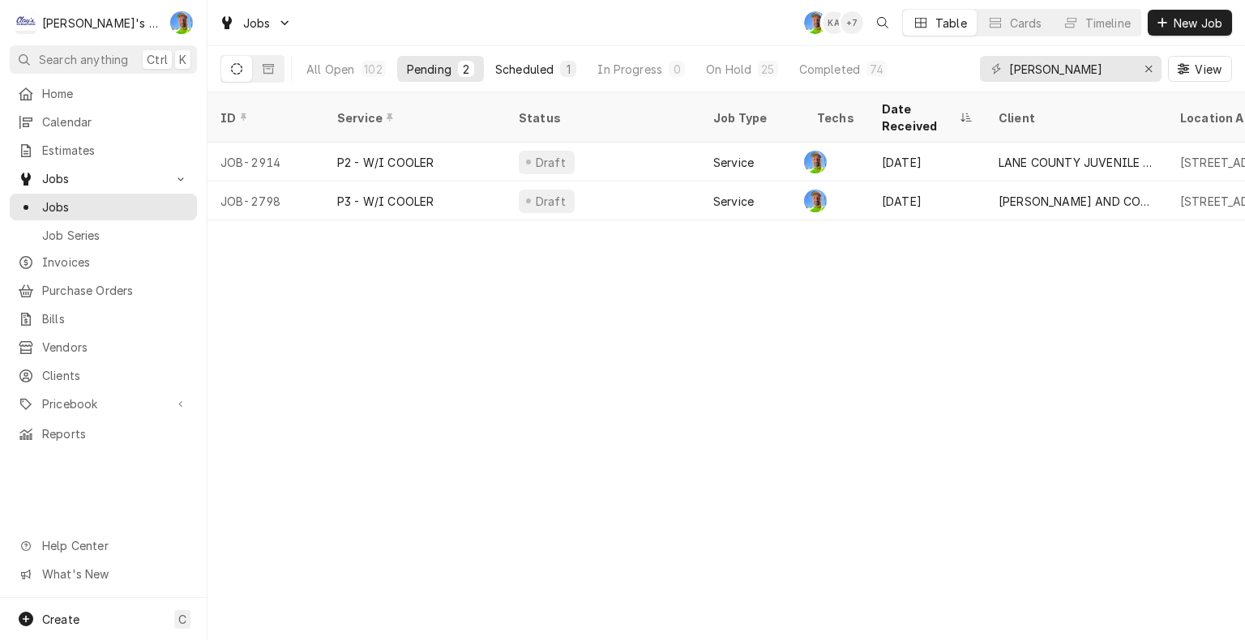
click at [516, 66] on div "Scheduled" at bounding box center [524, 69] width 58 height 17
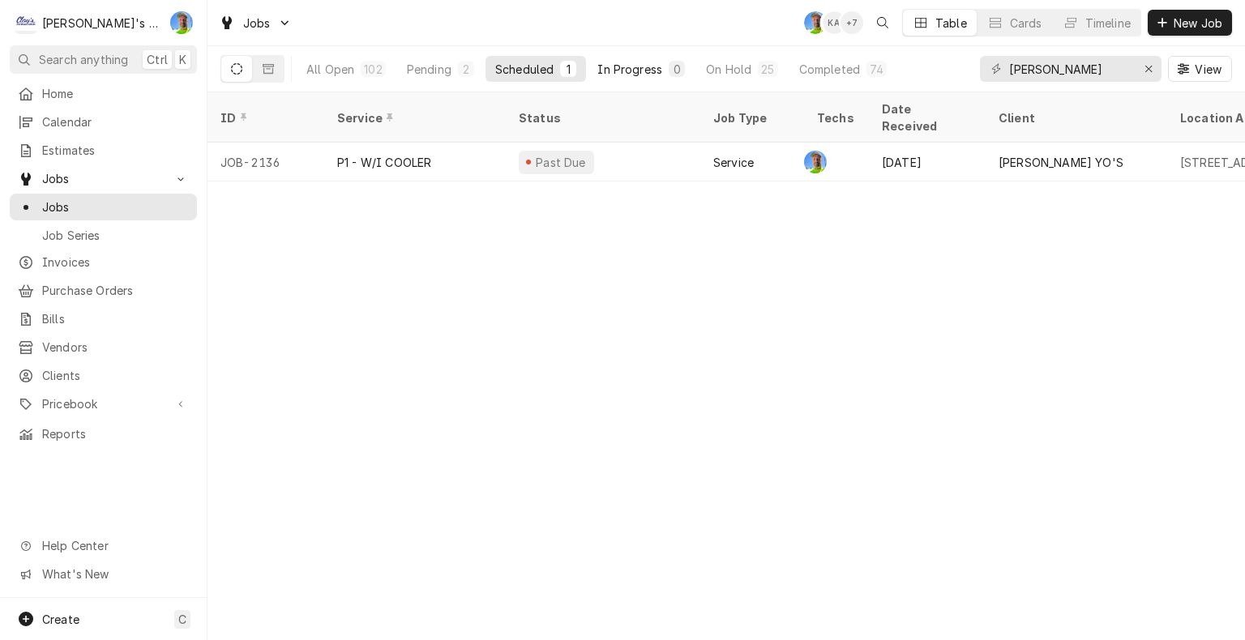
click at [623, 72] on div "In Progress" at bounding box center [629, 69] width 65 height 17
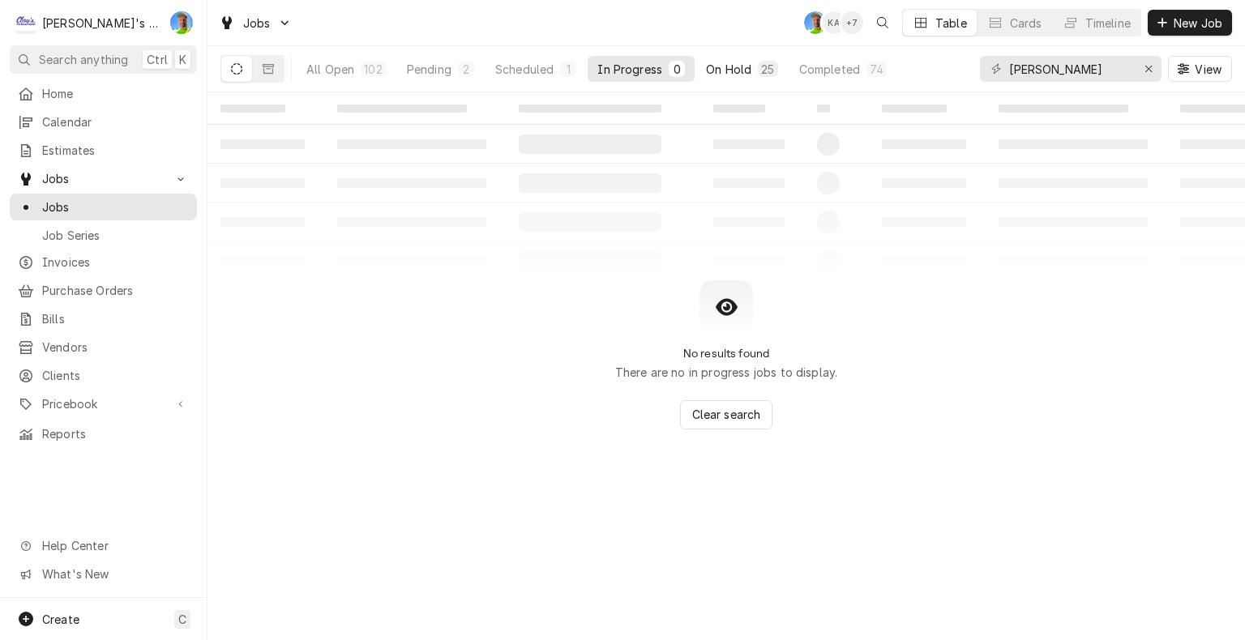
click at [710, 73] on div "On Hold" at bounding box center [728, 69] width 45 height 17
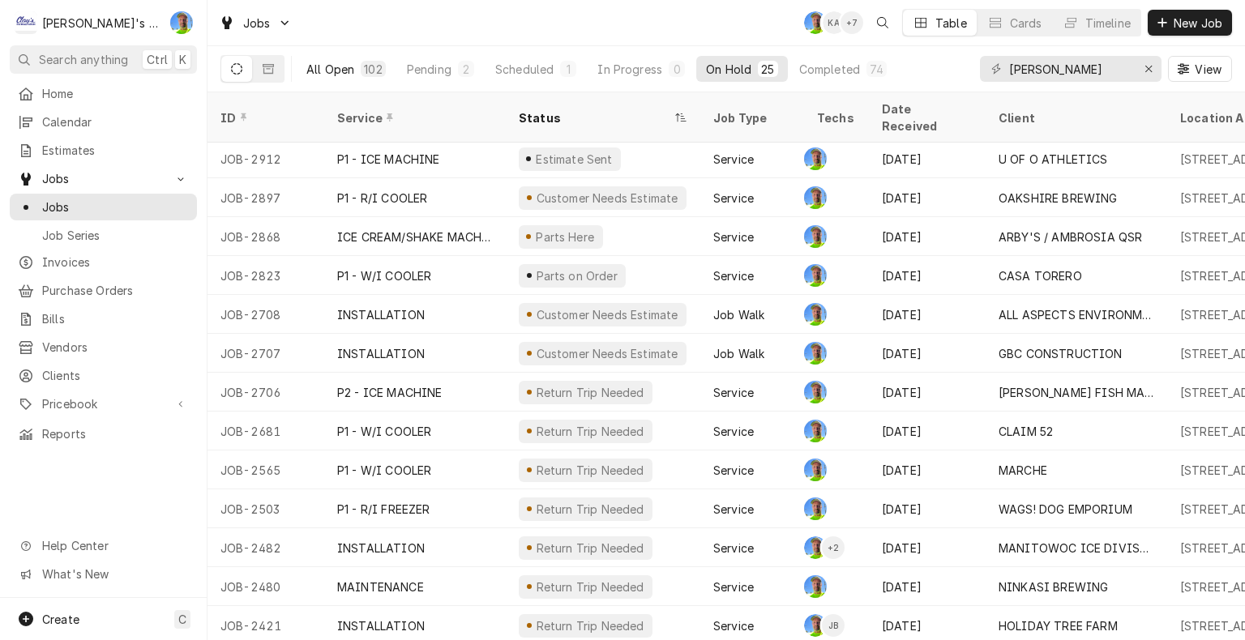
click at [344, 71] on div "All Open" at bounding box center [330, 69] width 48 height 17
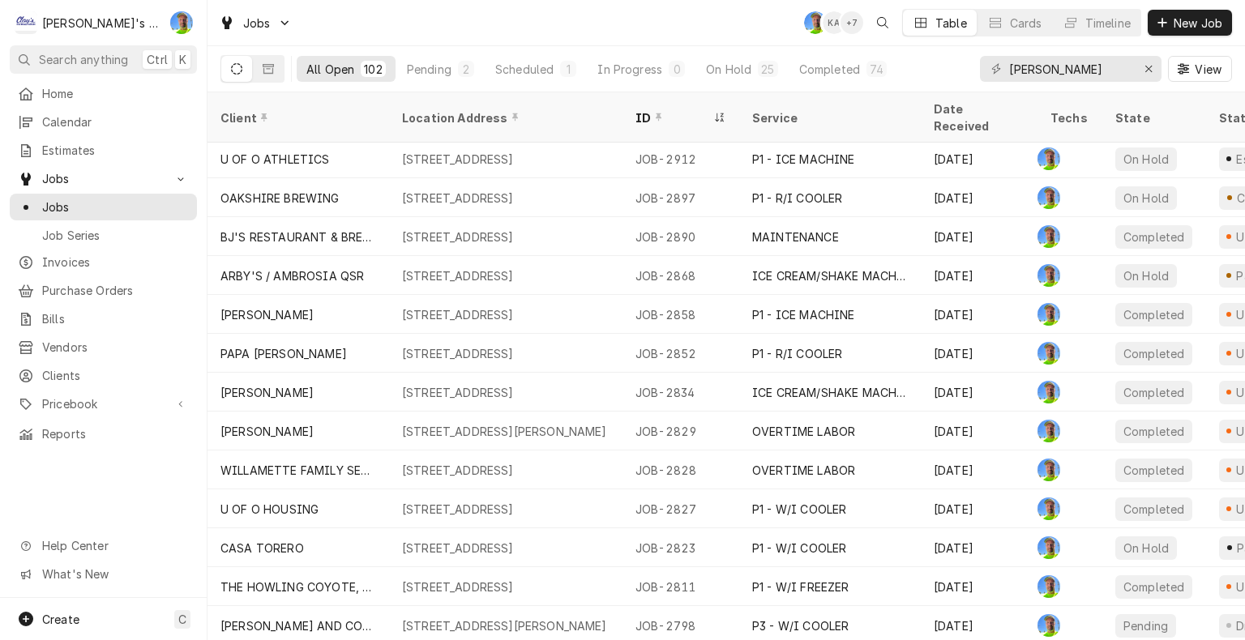
scroll to position [162, 0]
